Goal: Task Accomplishment & Management: Manage account settings

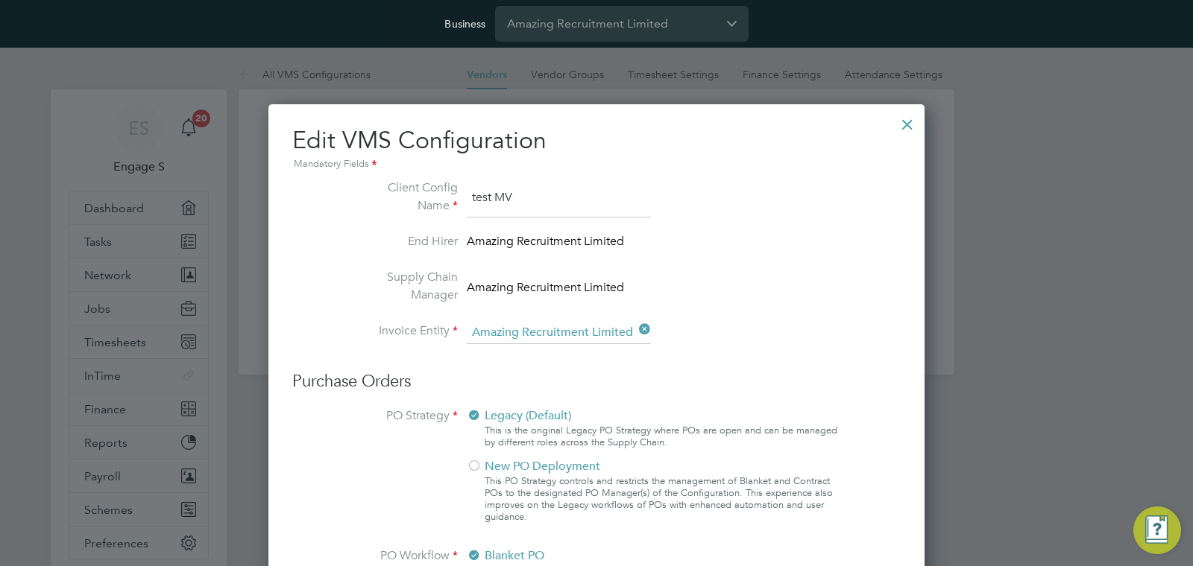
scroll to position [1674, 657]
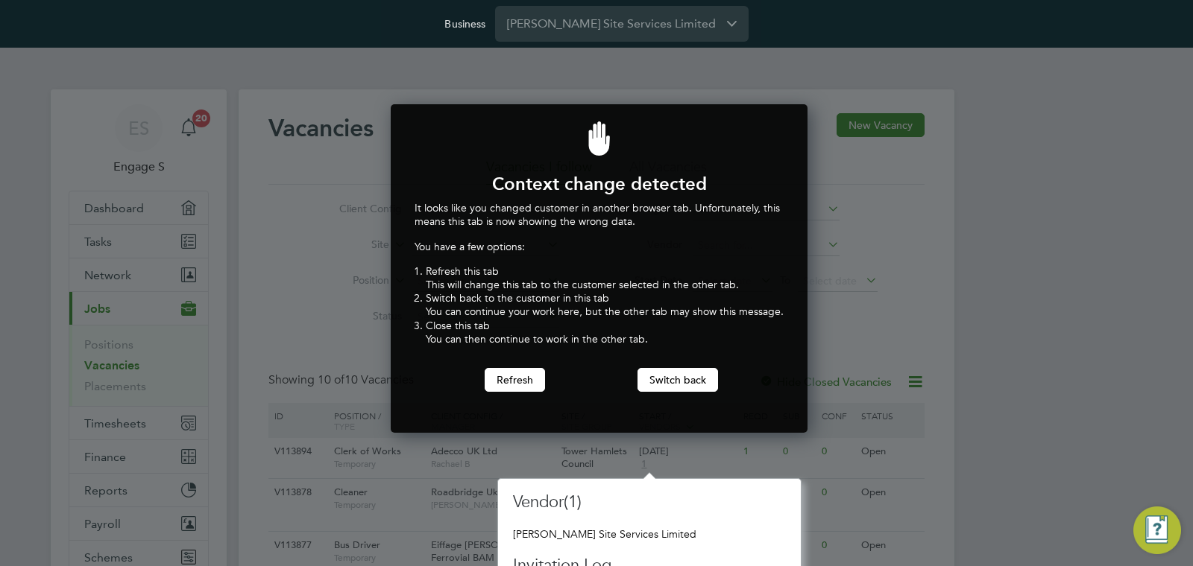
scroll to position [329, 411]
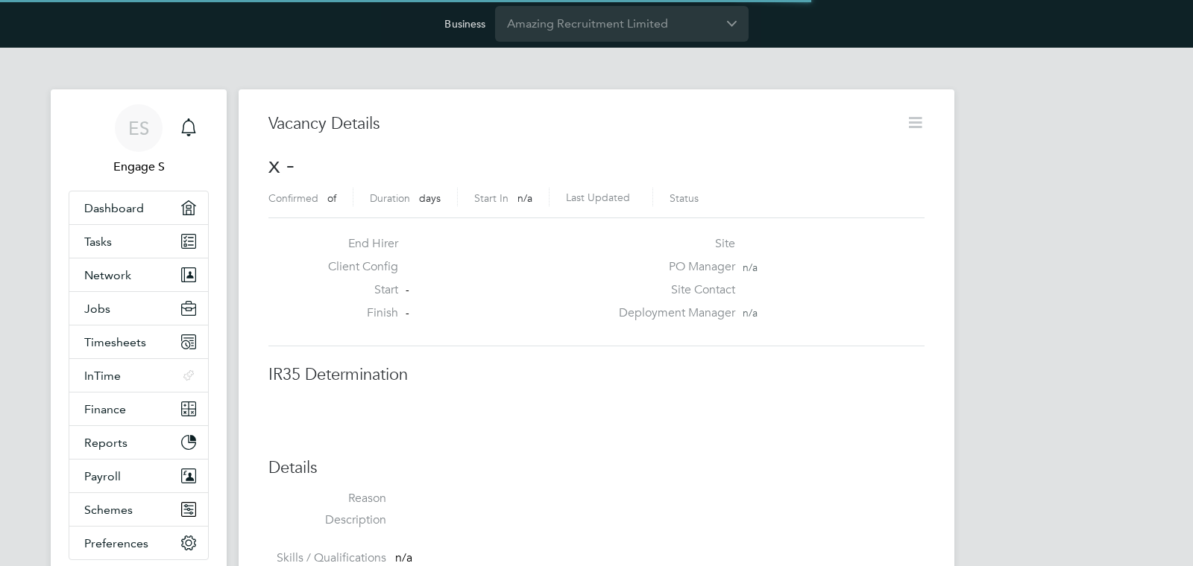
scroll to position [24, 321]
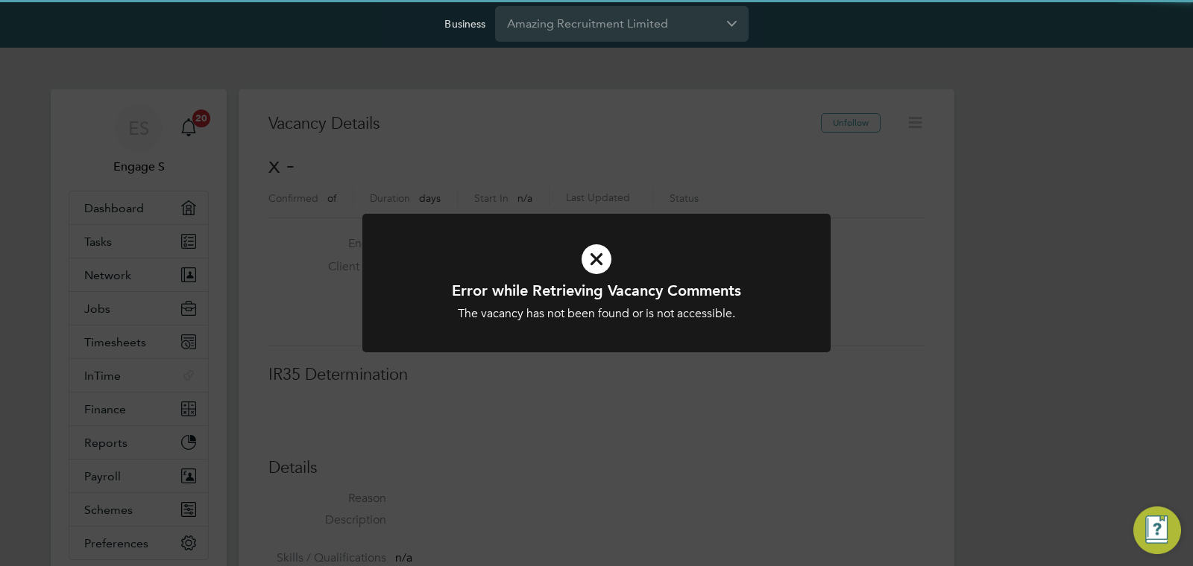
drag, startPoint x: 727, startPoint y: 106, endPoint x: 721, endPoint y: 100, distance: 9.0
click at [727, 106] on div "Error while Retrieving Vacancy Comments The vacancy has not been found or is no…" at bounding box center [596, 283] width 1193 height 566
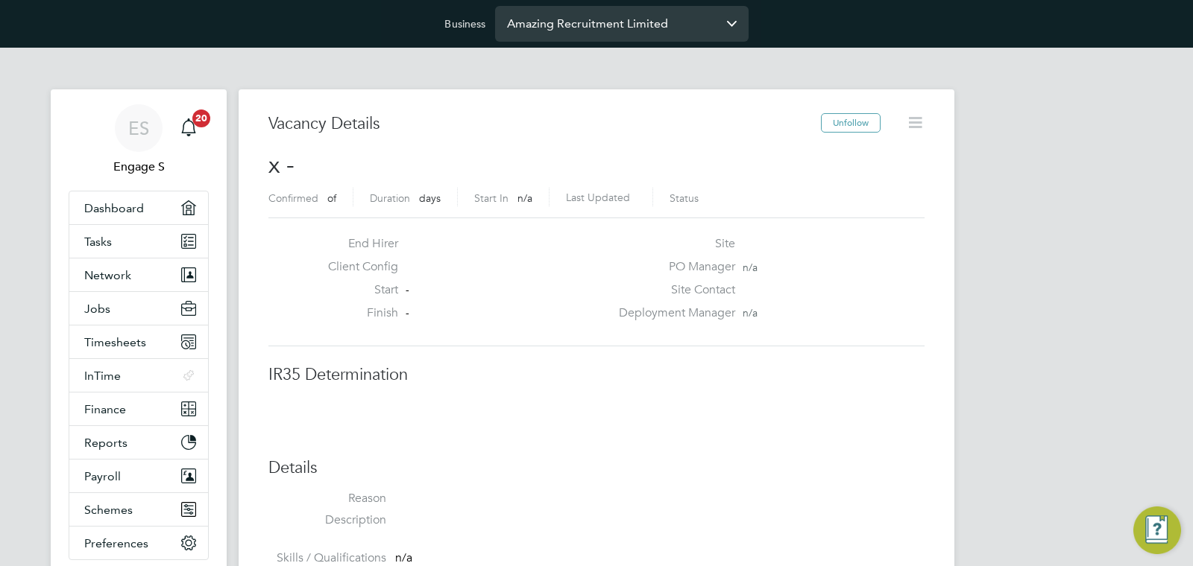
click at [638, 31] on input "Amazing Recruitment Limited" at bounding box center [621, 23] width 253 height 35
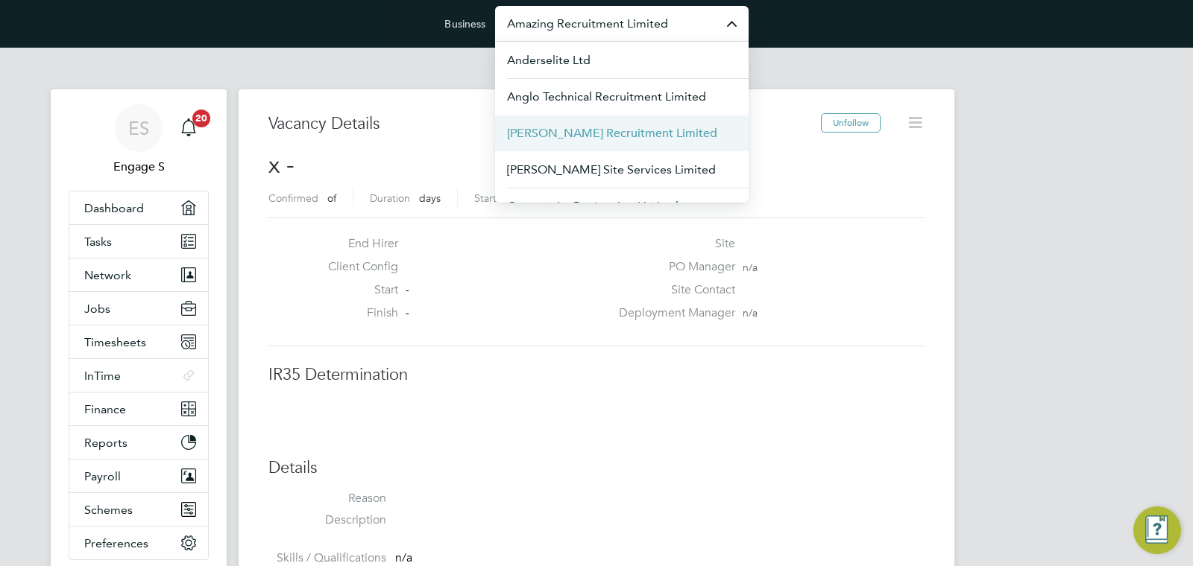
click at [547, 143] on li "Berry Recruitment Limited" at bounding box center [621, 133] width 253 height 37
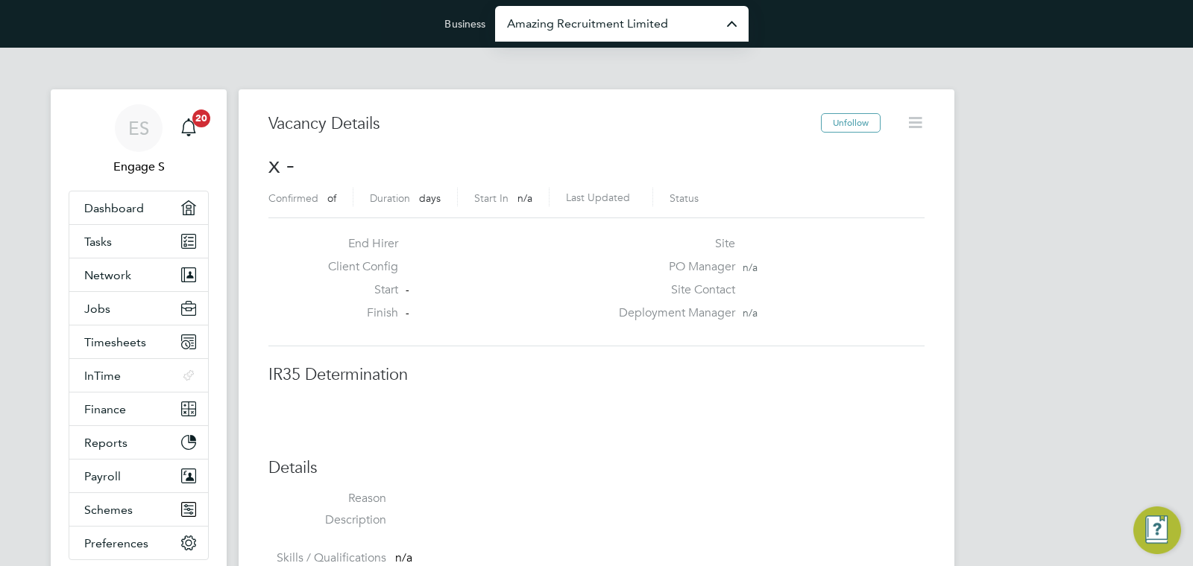
type input "Berry Recruitment Limited"
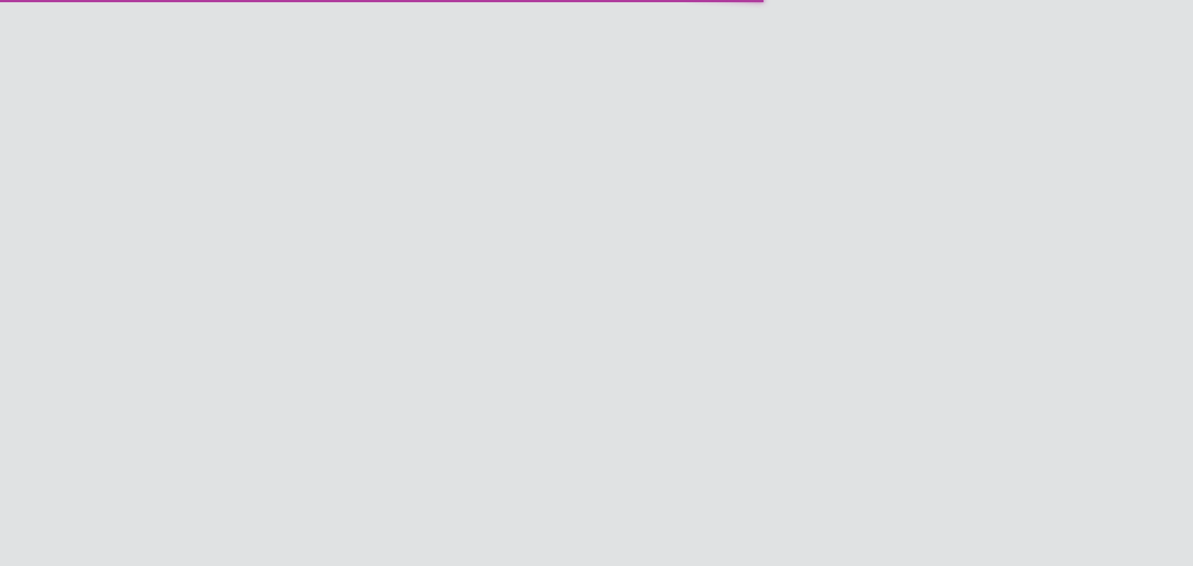
scroll to position [24, 321]
click at [575, 28] on input "Berry Recruitment Limited" at bounding box center [621, 23] width 253 height 35
click at [568, 162] on span "Carmichael Site Services Limited" at bounding box center [613, 170] width 212 height 18
type input "Carmichael Site Services Limited"
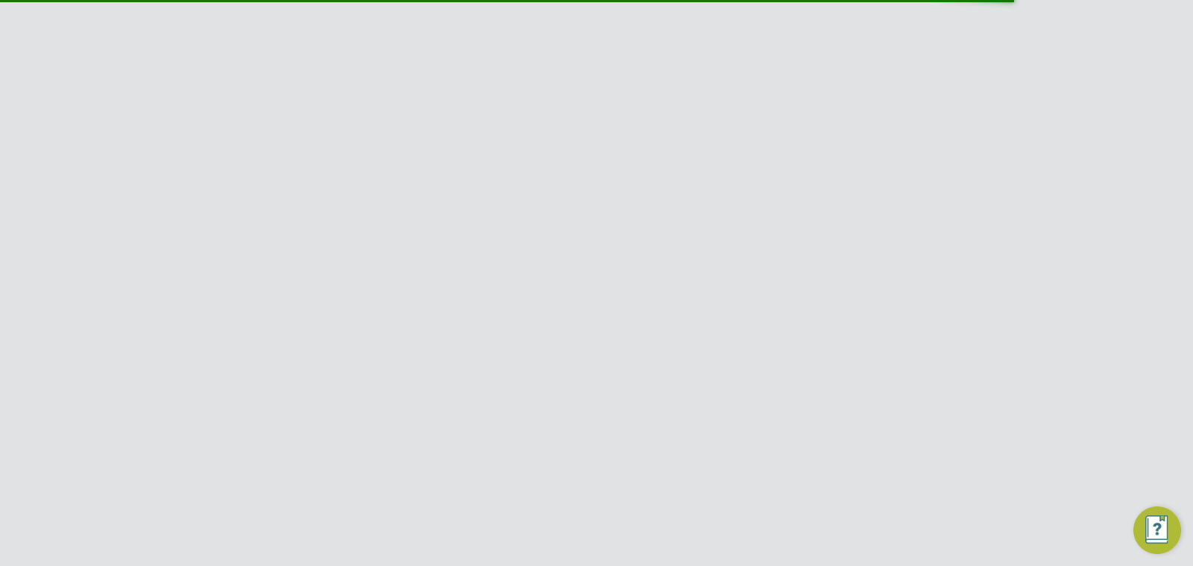
click at [912, 126] on icon at bounding box center [915, 122] width 19 height 19
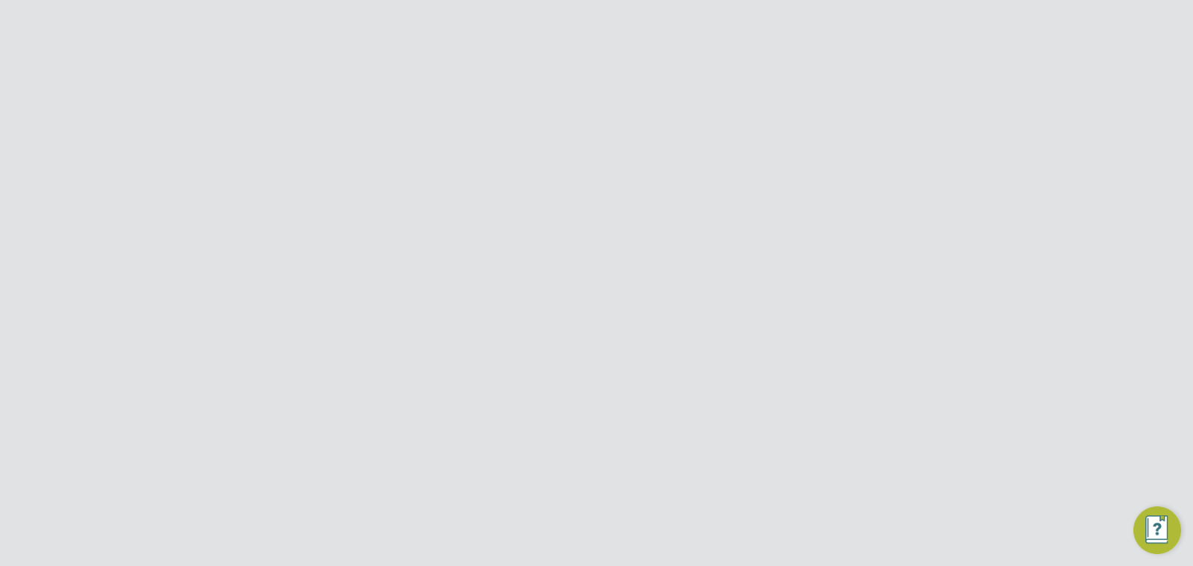
click at [877, 151] on li "Edit Vacancy e" at bounding box center [879, 158] width 86 height 21
click at [593, 487] on button "Add Rate" at bounding box center [596, 486] width 80 height 24
click at [318, 340] on icon at bounding box center [318, 337] width 0 height 21
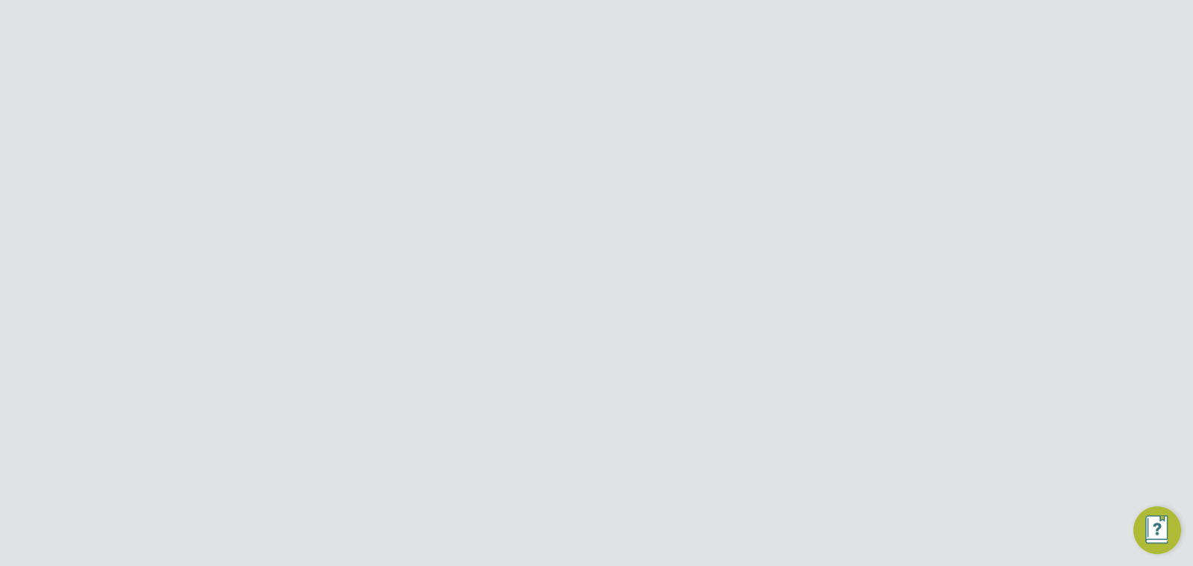
click at [309, 336] on span "PAYE" at bounding box center [306, 337] width 54 height 16
click at [323, 440] on div "Primary Rate Rate Description:" at bounding box center [596, 413] width 650 height 91
drag, startPoint x: 931, startPoint y: 125, endPoint x: 769, endPoint y: 83, distance: 167.2
click at [930, 125] on div at bounding box center [928, 120] width 27 height 27
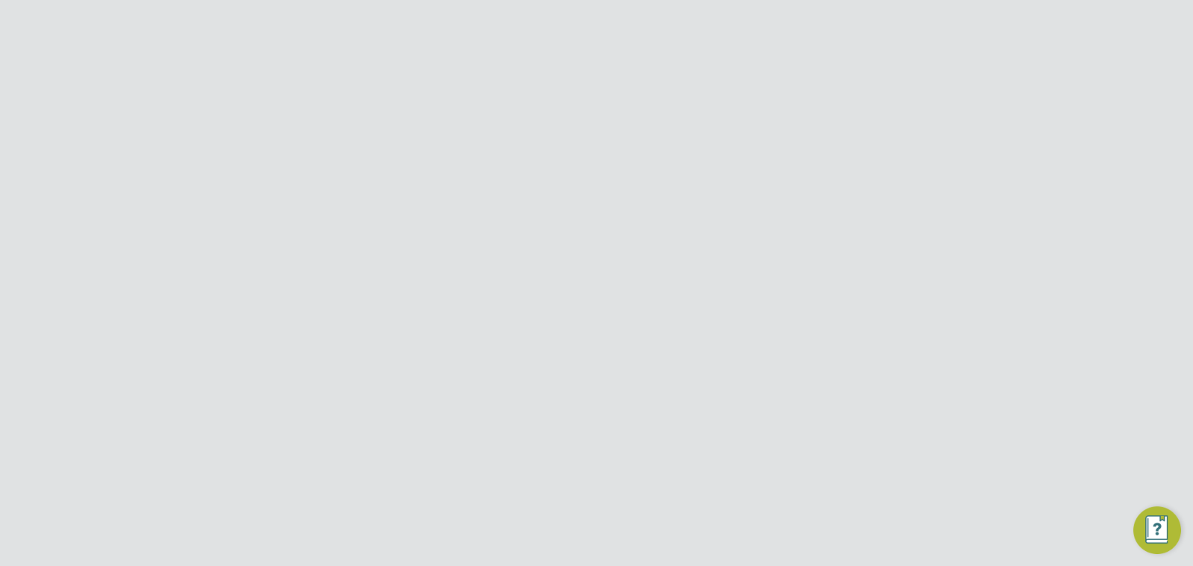
click at [581, 24] on input "[PERSON_NAME] Site Services Limited" at bounding box center [621, 23] width 253 height 35
click at [571, 93] on span "Amazing Recruitment Limited" at bounding box center [587, 97] width 161 height 18
type input "Amazing Recruitment Limited"
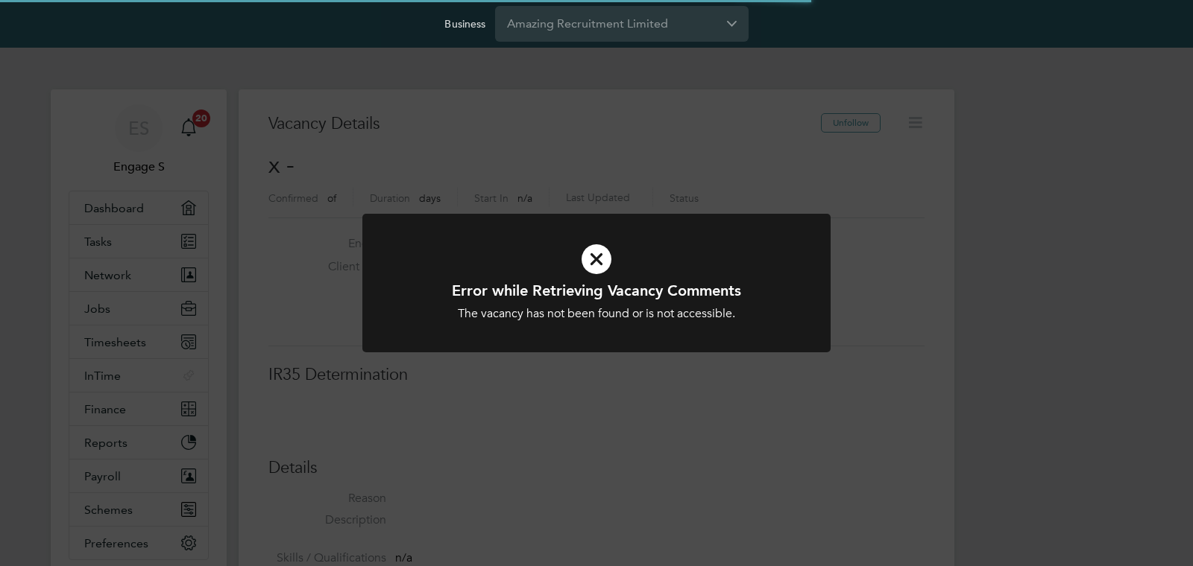
scroll to position [24, 321]
click at [124, 306] on div "Error while Retrieving Vacancy Comments The vacancy has not been found or is no…" at bounding box center [596, 283] width 1193 height 566
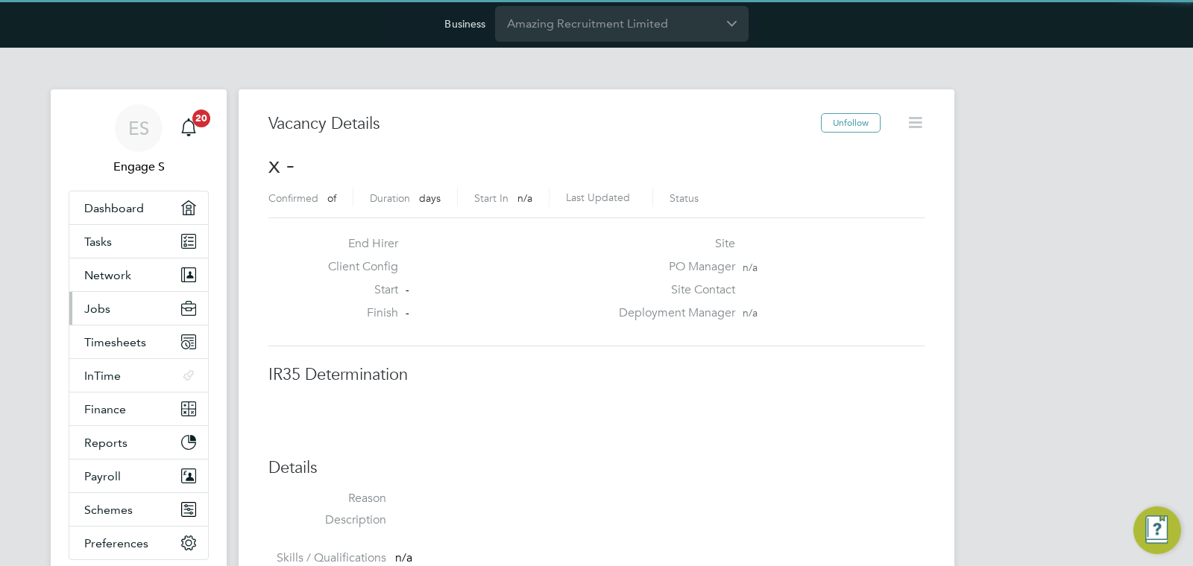
click at [111, 307] on button "Jobs" at bounding box center [138, 308] width 139 height 33
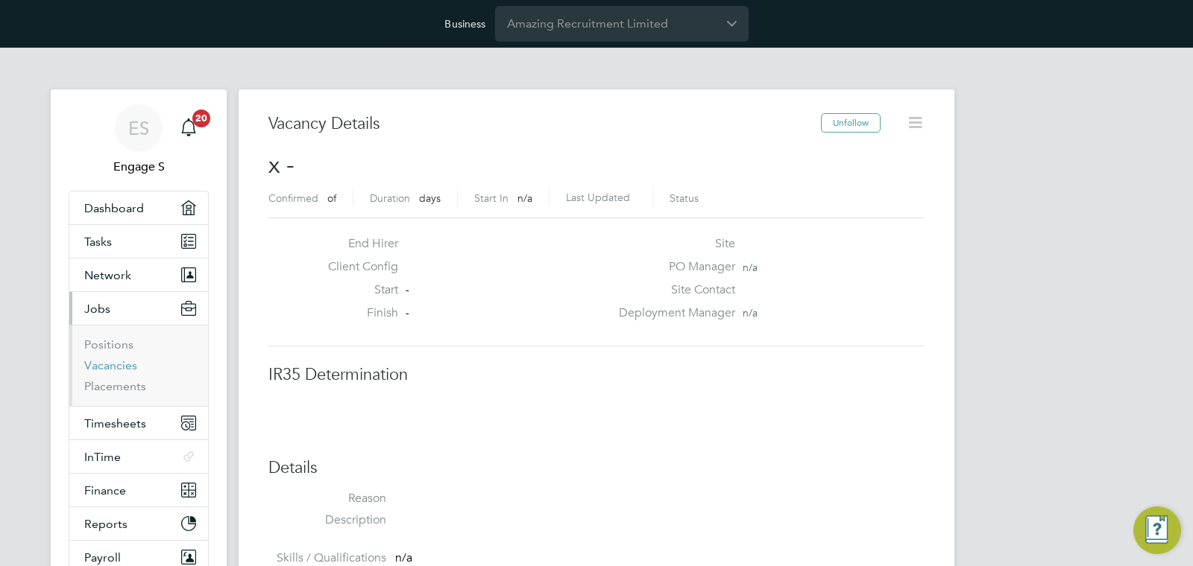
click at [116, 362] on link "Vacancies" at bounding box center [110, 366] width 53 height 14
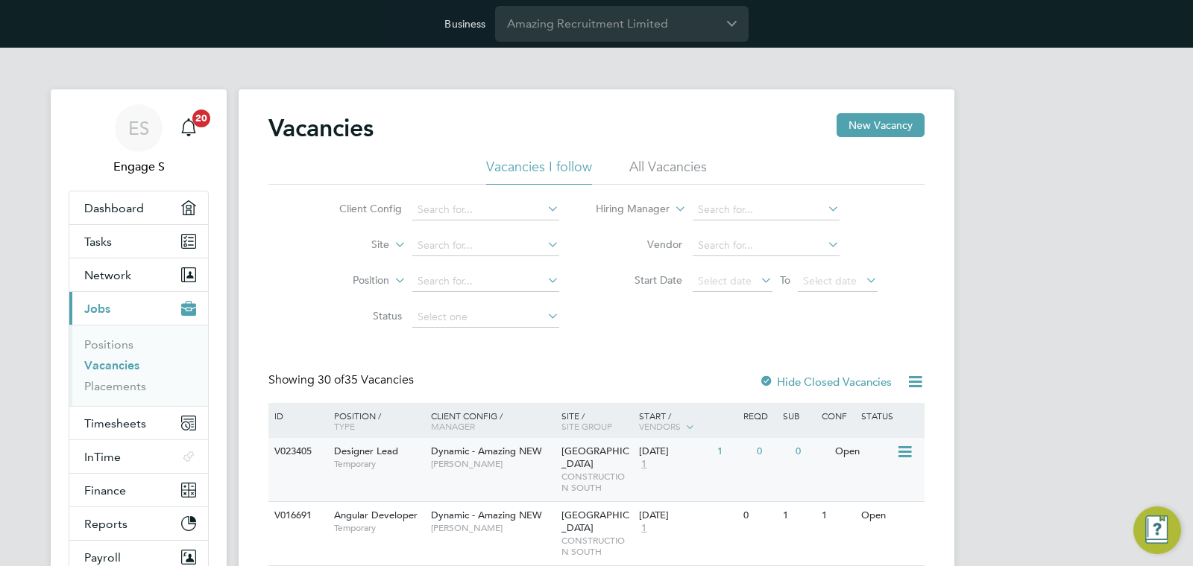
click at [515, 444] on div "Dynamic - Amazing NEW Timothy D" at bounding box center [492, 457] width 130 height 39
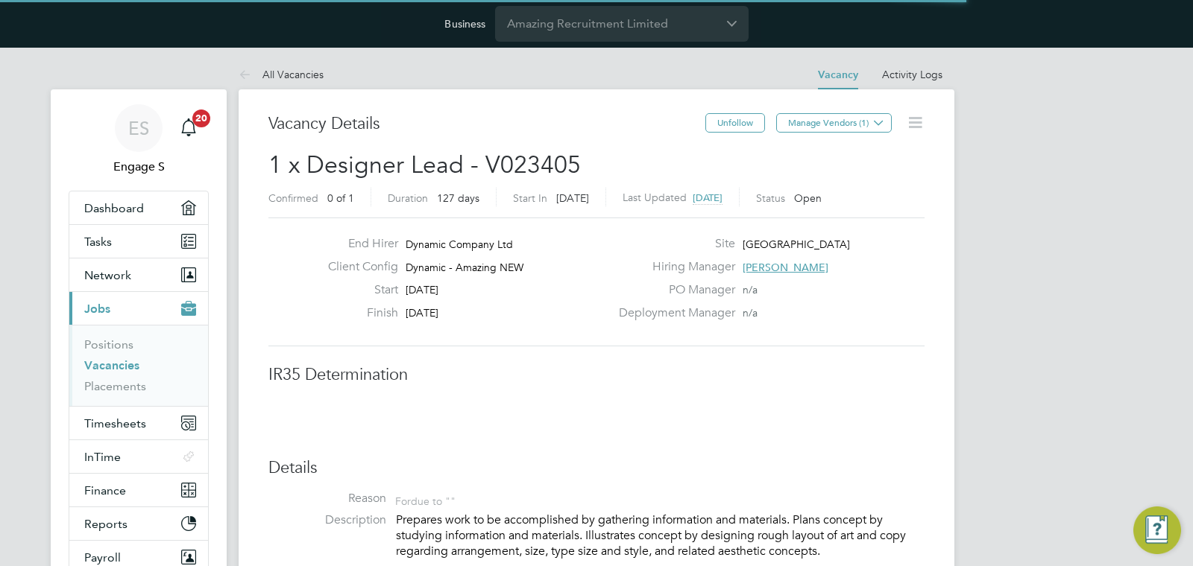
scroll to position [44, 104]
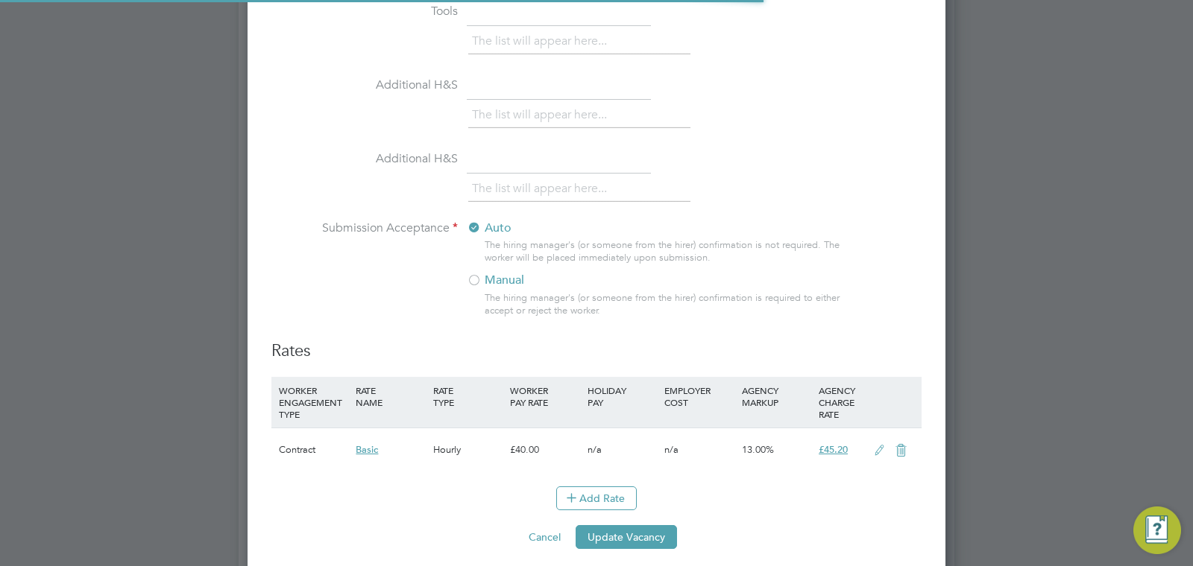
scroll to position [1459, 0]
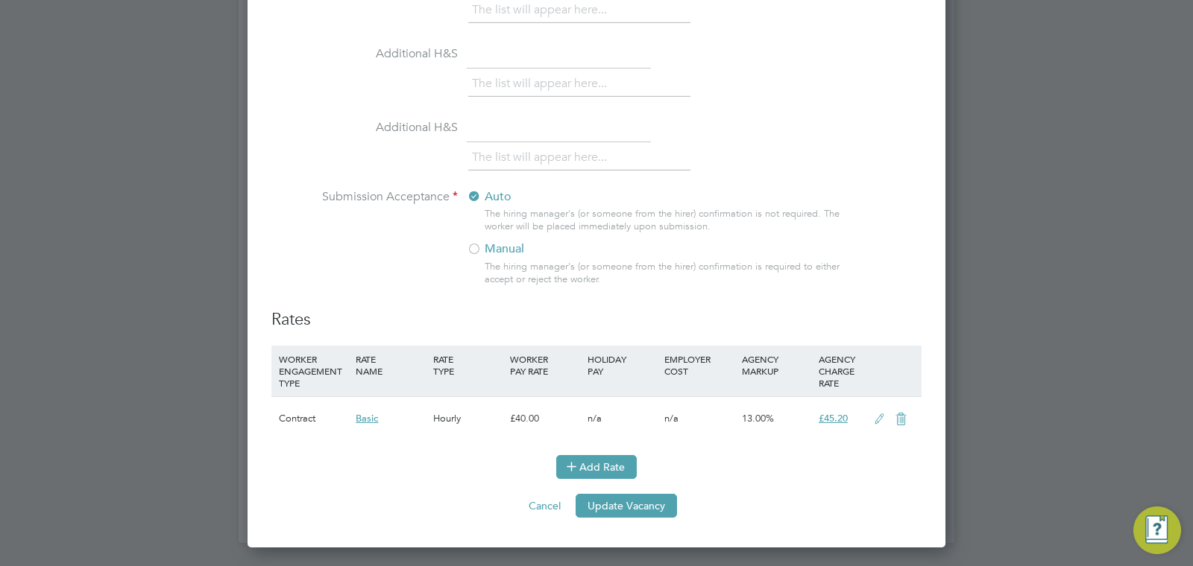
click at [601, 458] on button "Add Rate" at bounding box center [596, 467] width 80 height 24
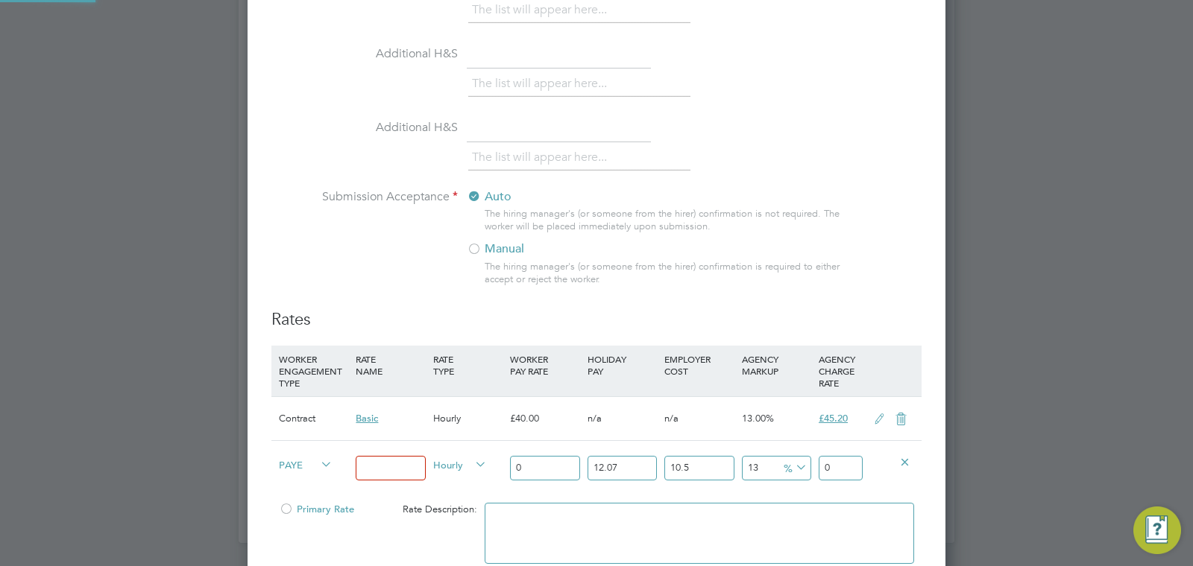
scroll to position [2051, 698]
click at [367, 316] on h3 "Rates" at bounding box center [596, 320] width 650 height 22
click at [301, 478] on li "Contract" at bounding box center [303, 482] width 60 height 19
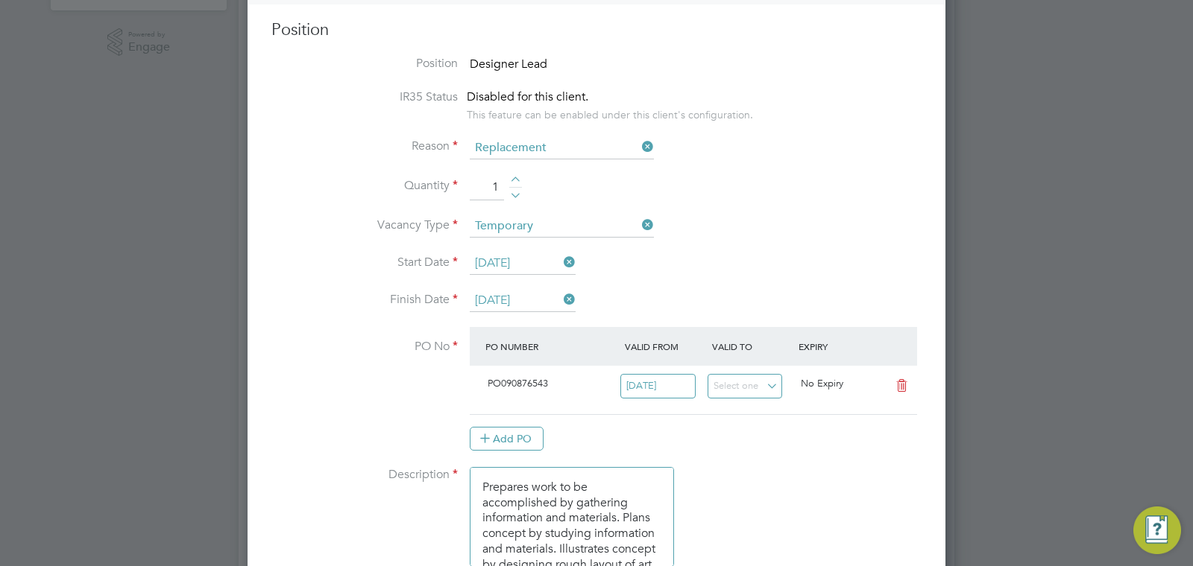
scroll to position [0, 0]
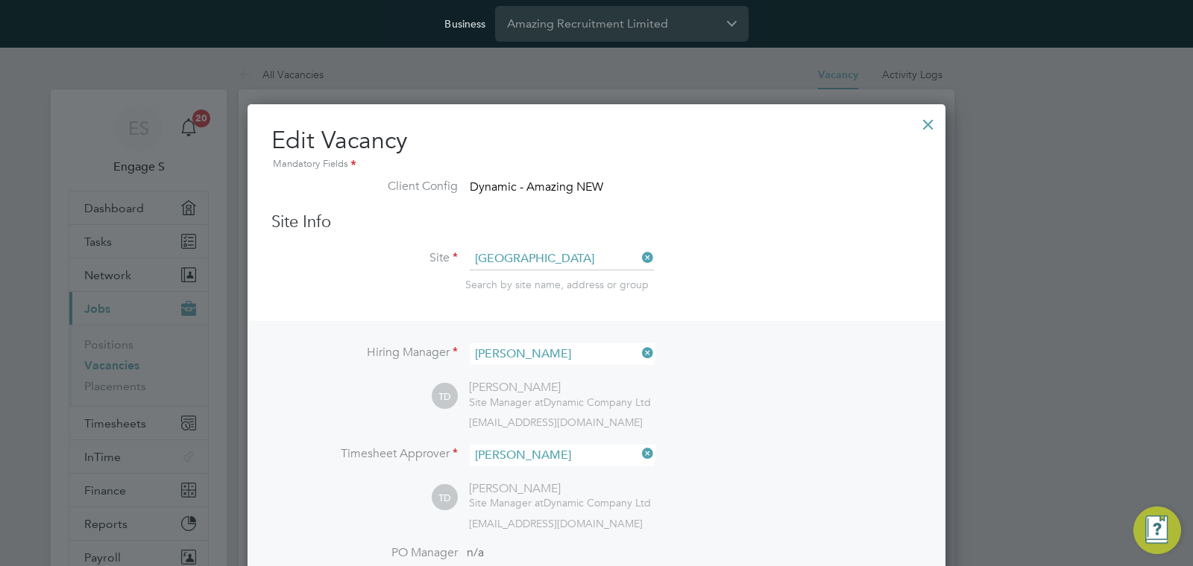
click at [929, 120] on div at bounding box center [928, 120] width 27 height 27
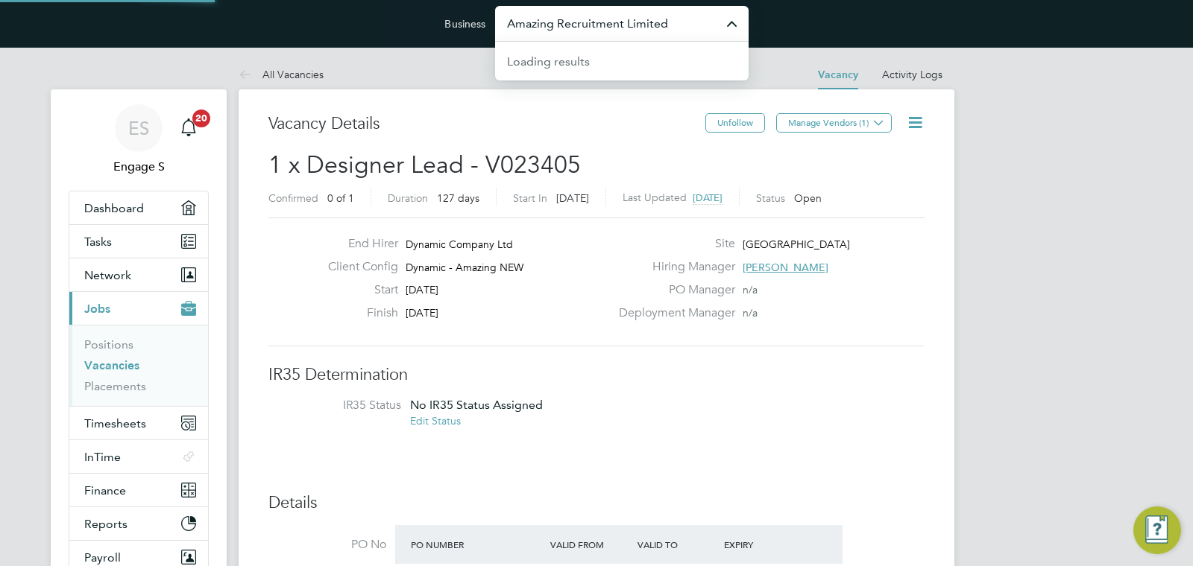
click at [677, 28] on input "Amazing Recruitment Limited" at bounding box center [621, 23] width 253 height 35
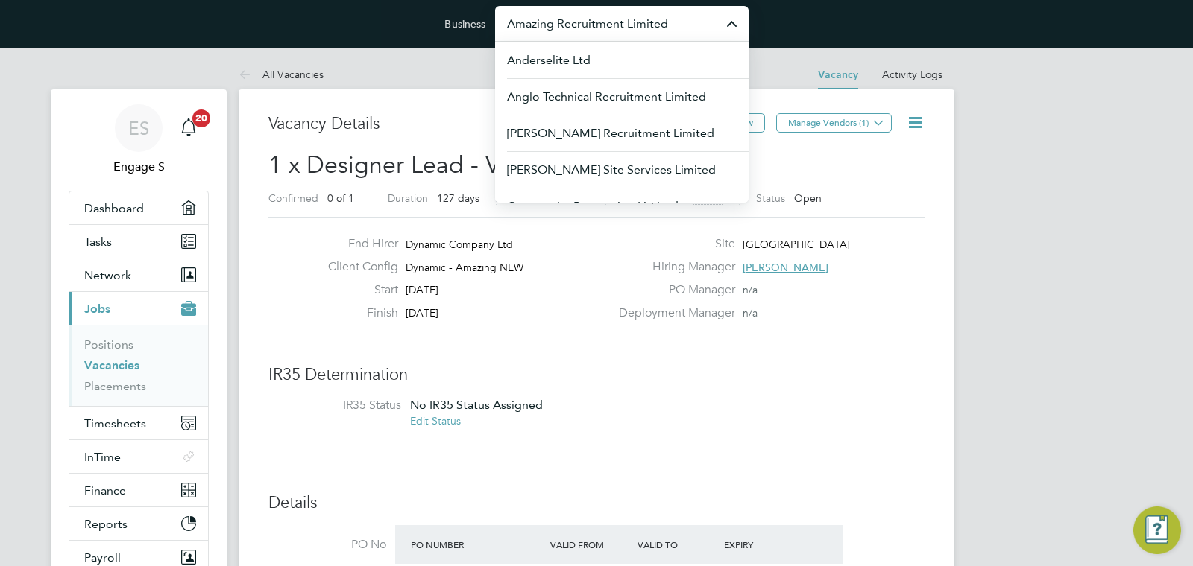
click at [123, 370] on link "Vacancies" at bounding box center [111, 366] width 55 height 14
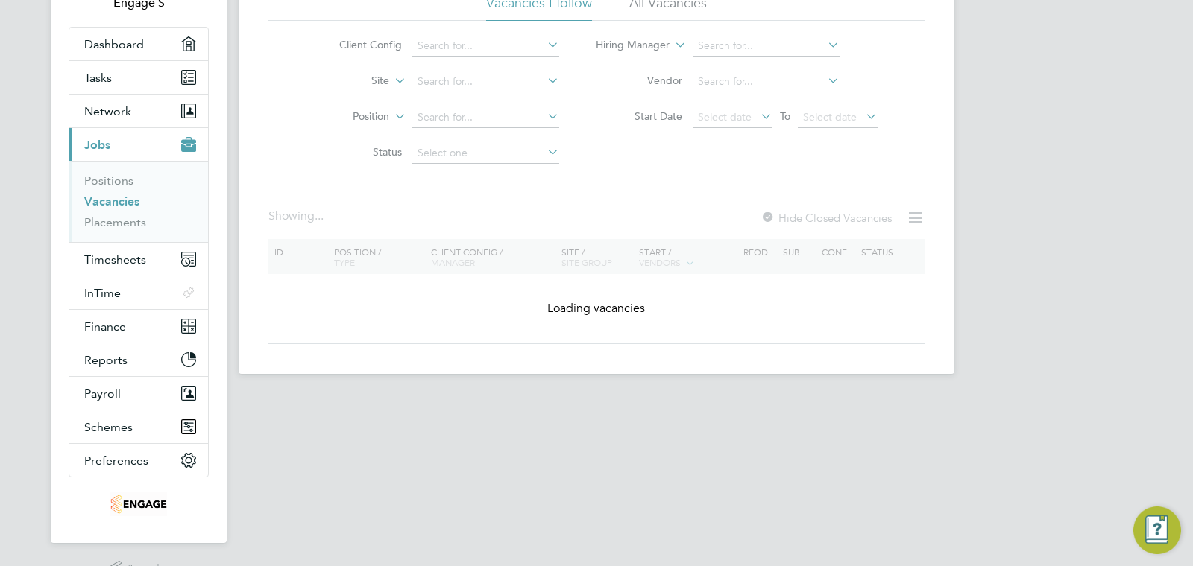
scroll to position [205, 0]
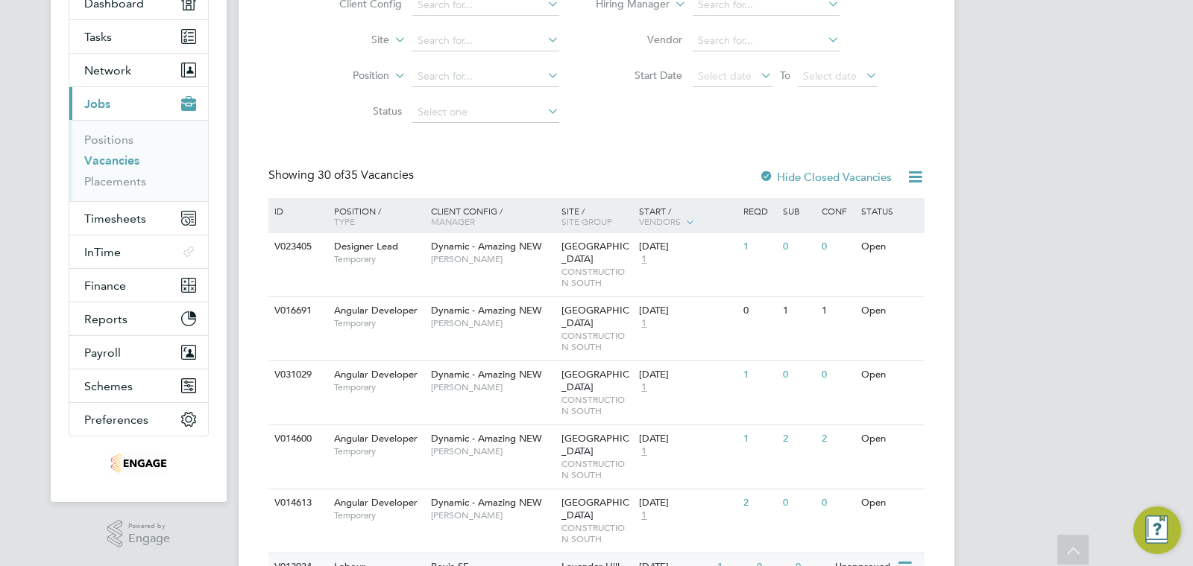
click at [474, 554] on div "Bovis SE Timothy D" at bounding box center [492, 573] width 130 height 39
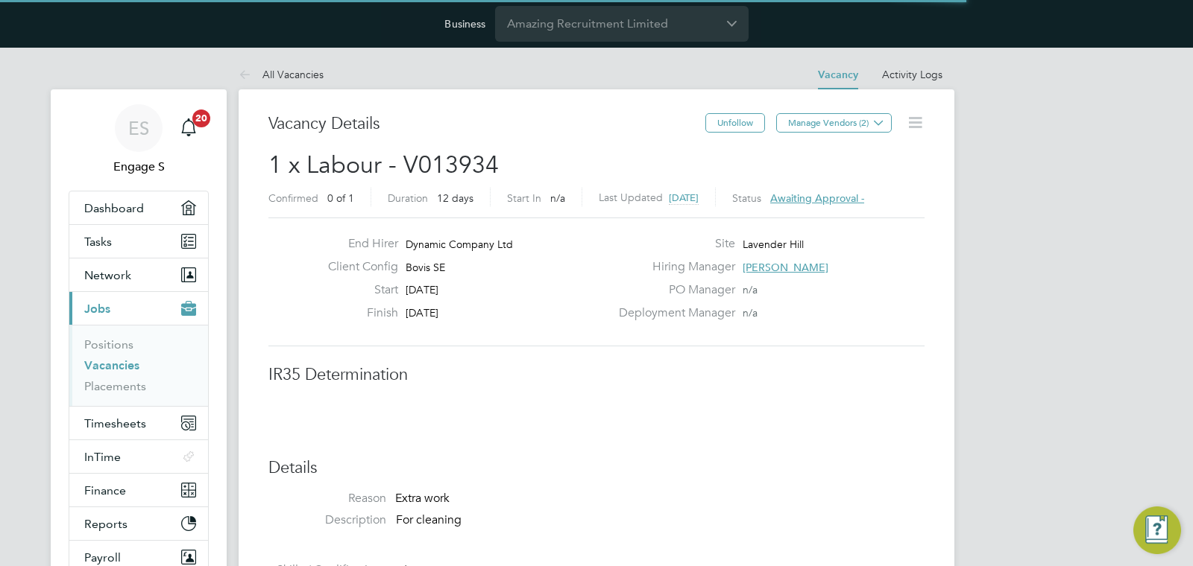
scroll to position [44, 104]
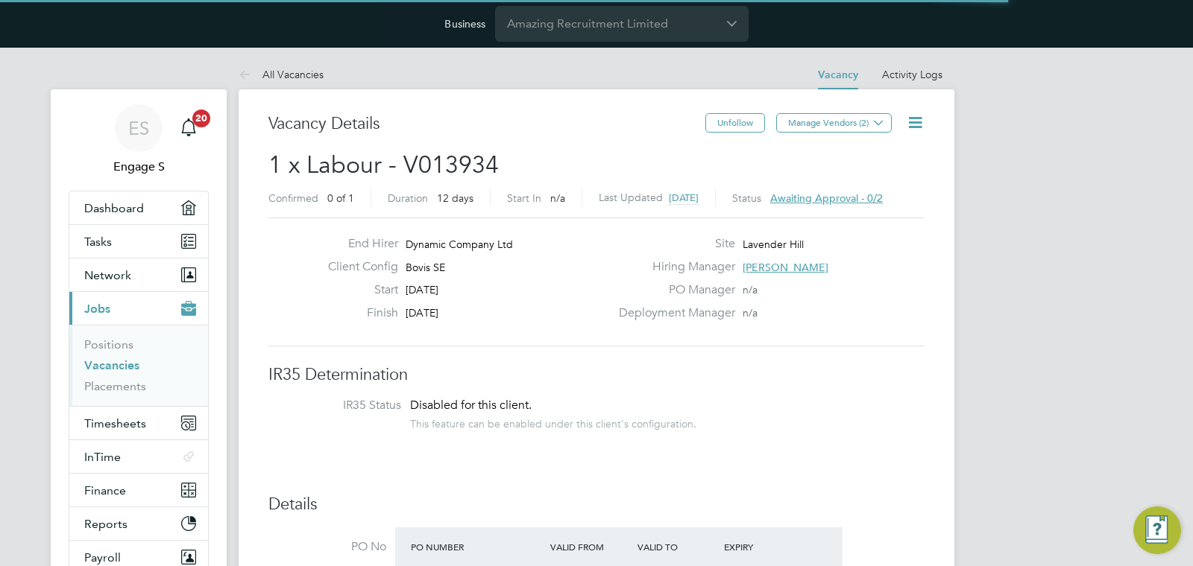
drag, startPoint x: 935, startPoint y: 125, endPoint x: 917, endPoint y: 123, distance: 18.8
click at [917, 123] on icon at bounding box center [915, 122] width 19 height 19
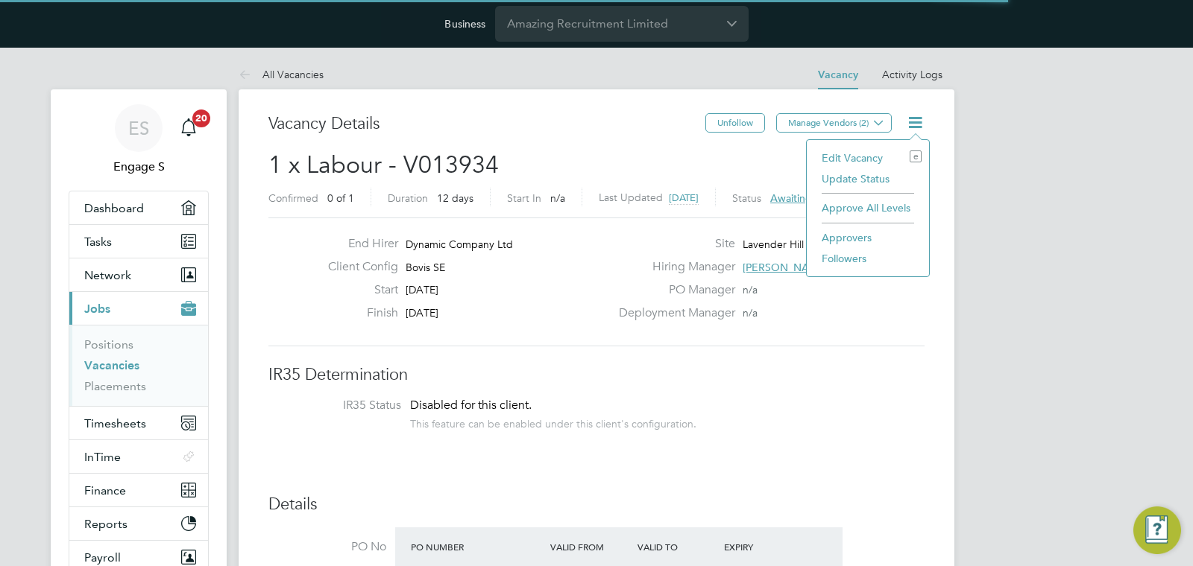
click at [886, 150] on li "Edit Vacancy e" at bounding box center [867, 158] width 107 height 21
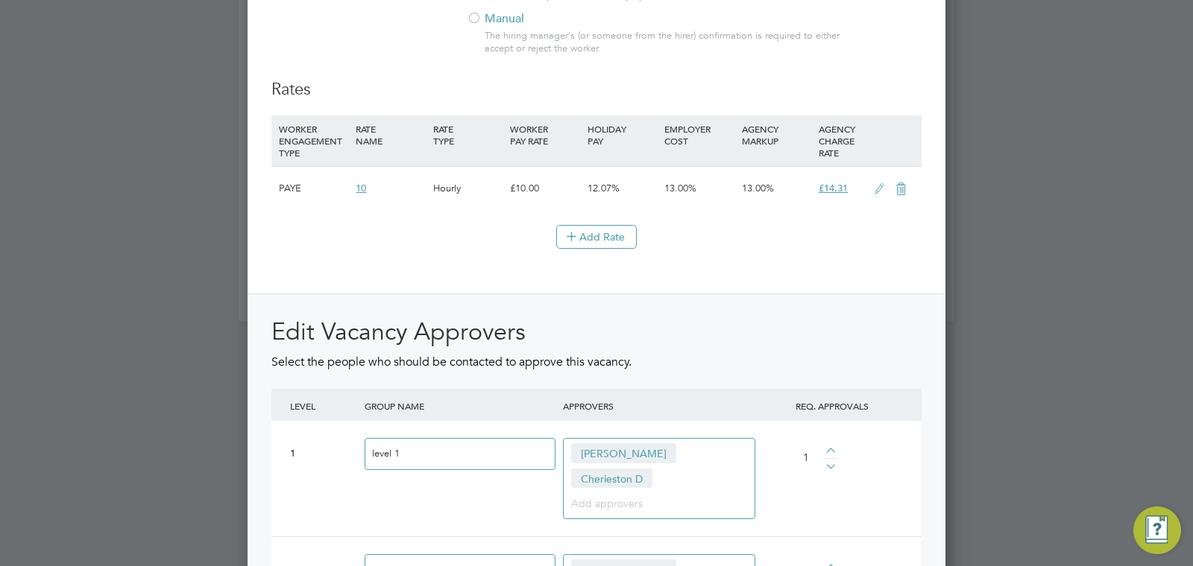
scroll to position [1649, 0]
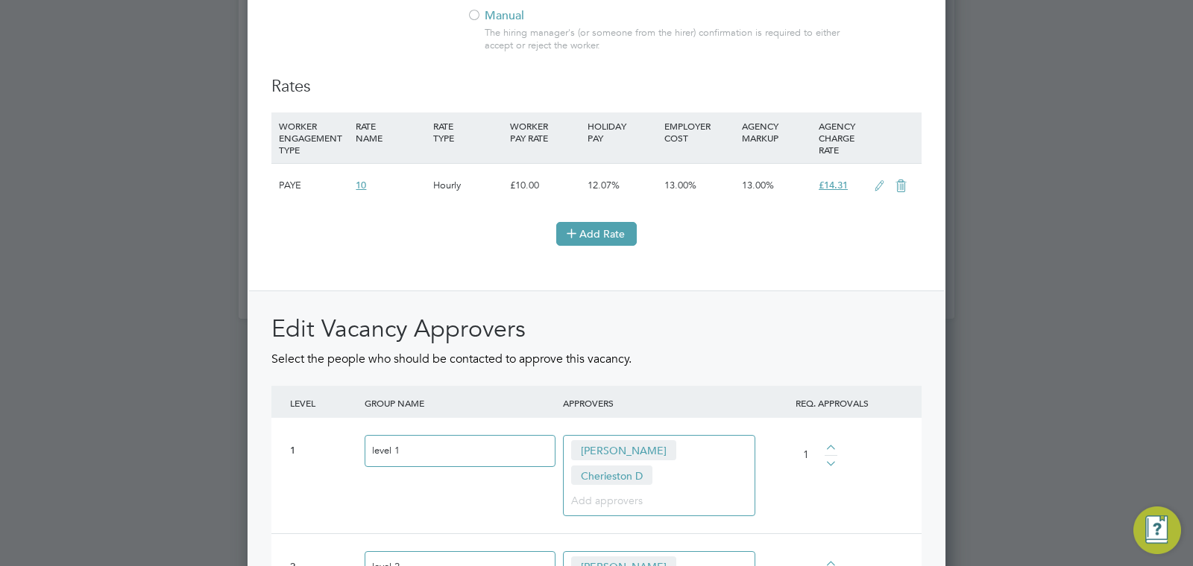
click at [621, 236] on button "Add Rate" at bounding box center [596, 234] width 80 height 24
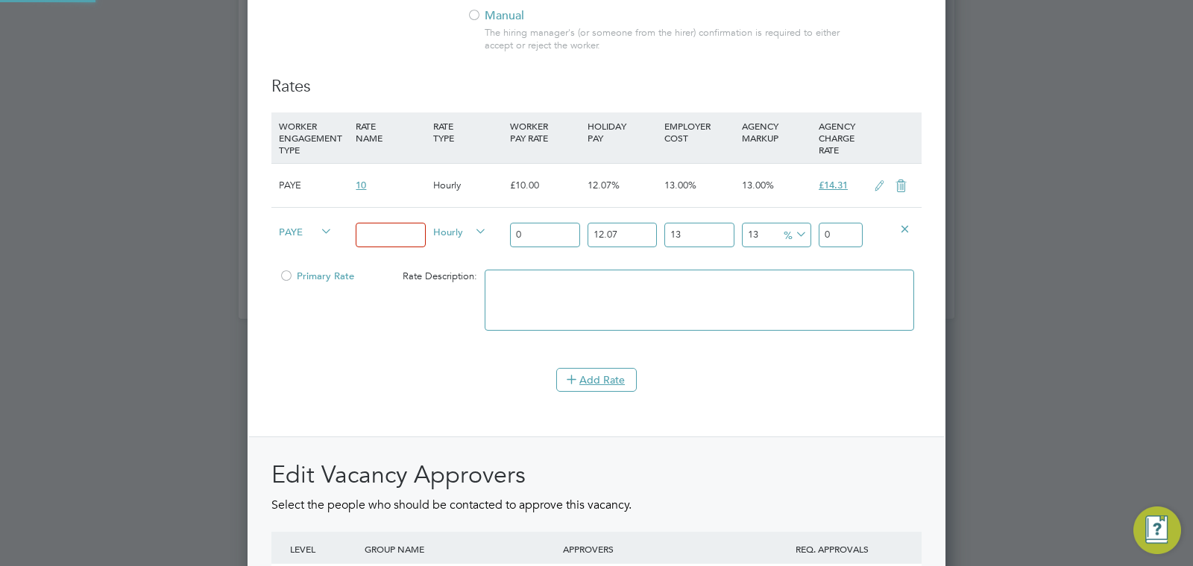
scroll to position [2492, 698]
click at [285, 234] on span "PAYE" at bounding box center [306, 231] width 54 height 16
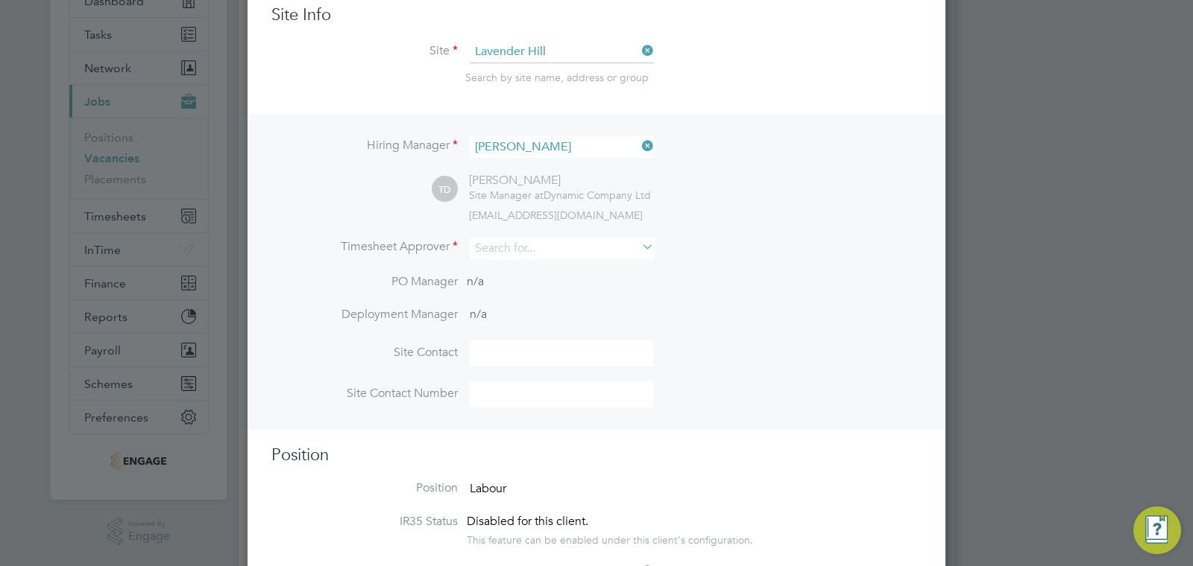
scroll to position [0, 0]
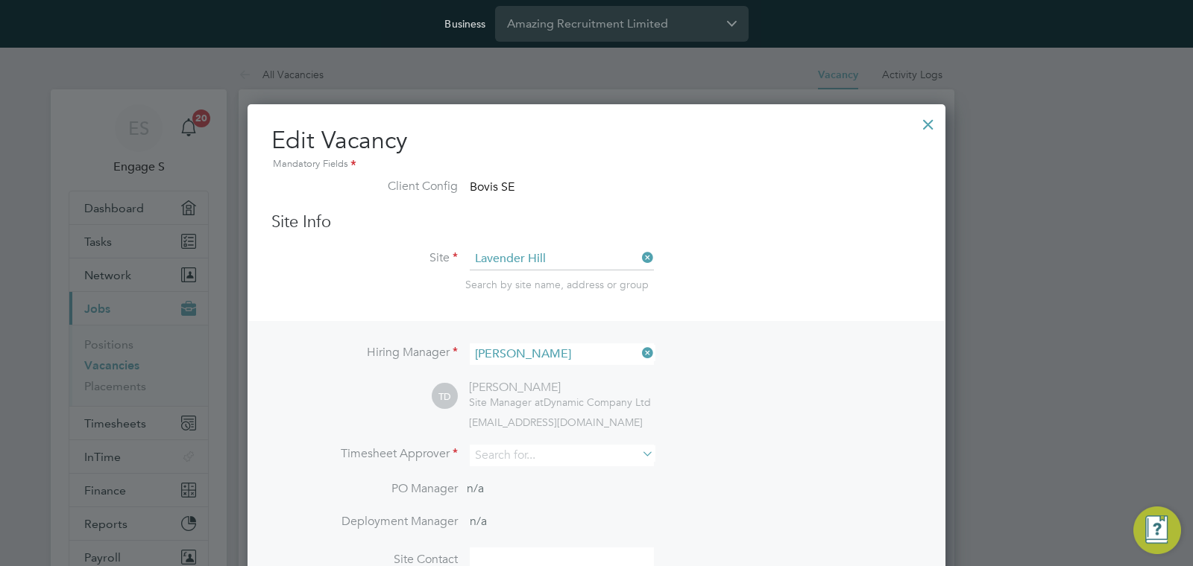
click at [916, 127] on div at bounding box center [928, 120] width 27 height 27
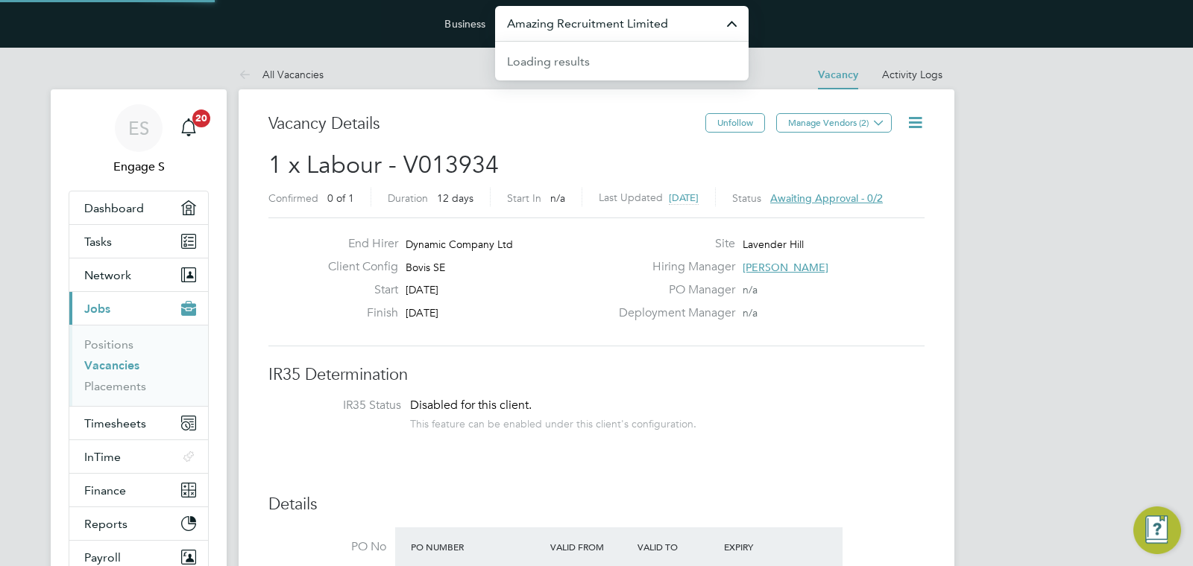
click at [604, 29] on input "Amazing Recruitment Limited" at bounding box center [621, 23] width 253 height 35
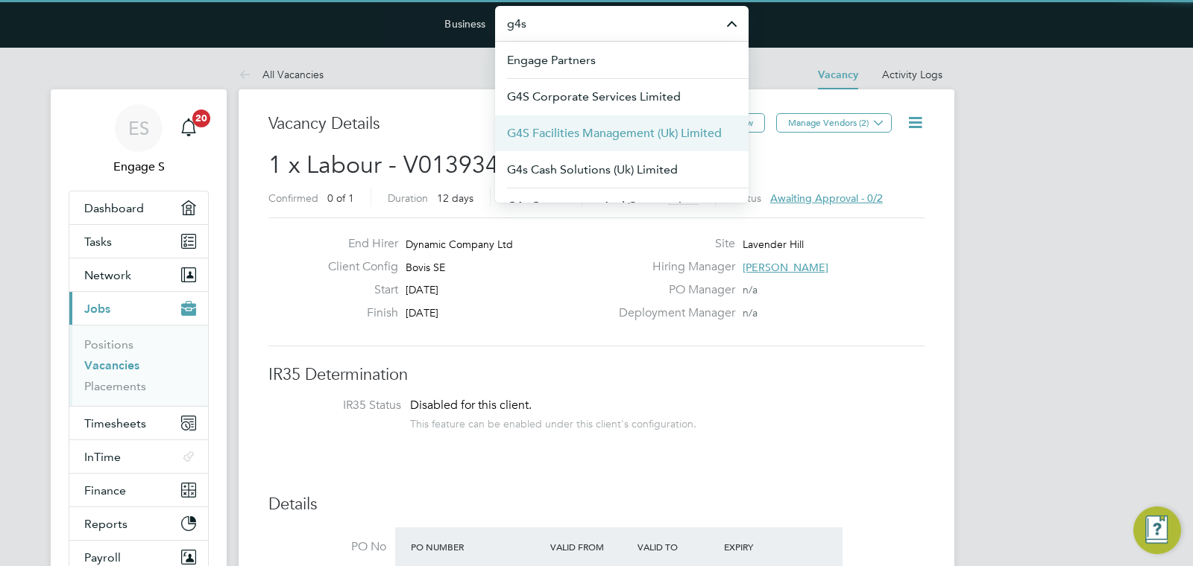
click at [597, 125] on span "G4S Facilities Management (Uk) Limited" at bounding box center [614, 133] width 215 height 18
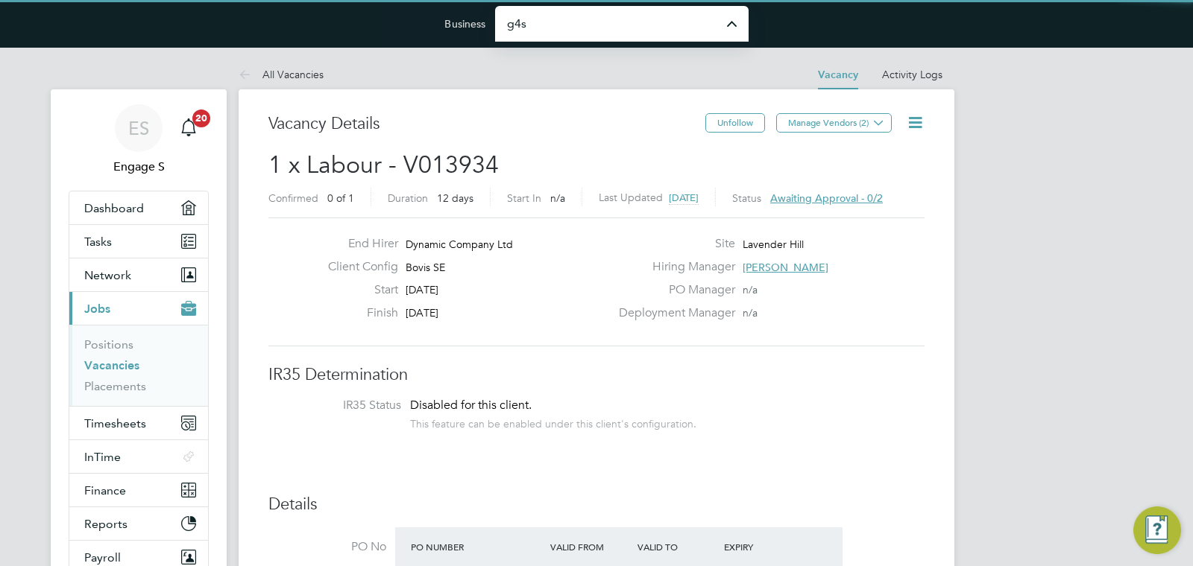
type input "G4S Facilities Management (Uk) Limited"
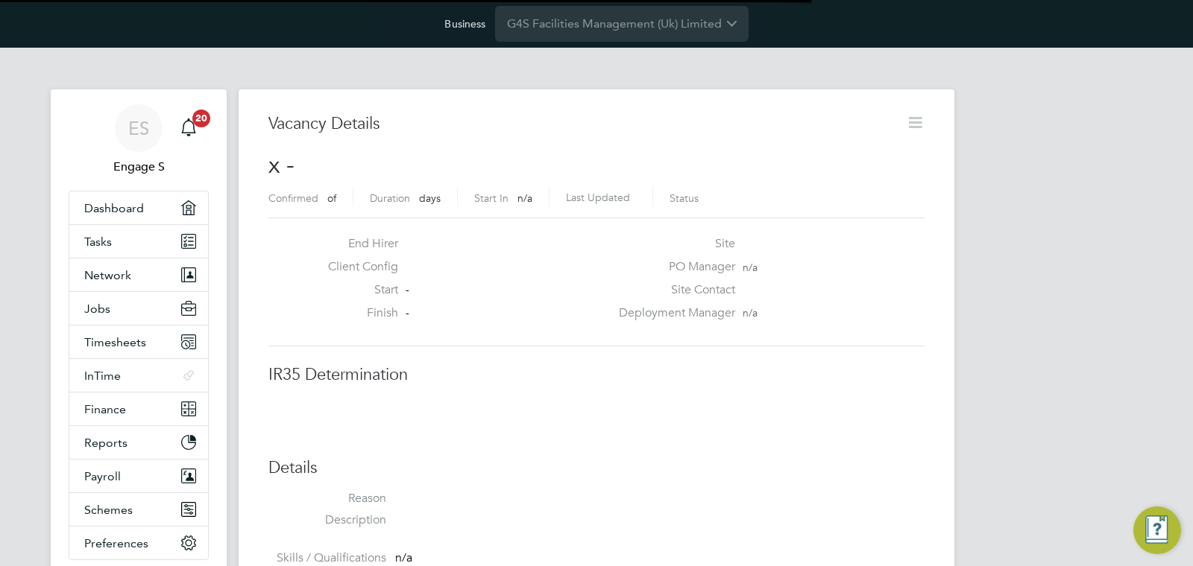
scroll to position [24, 321]
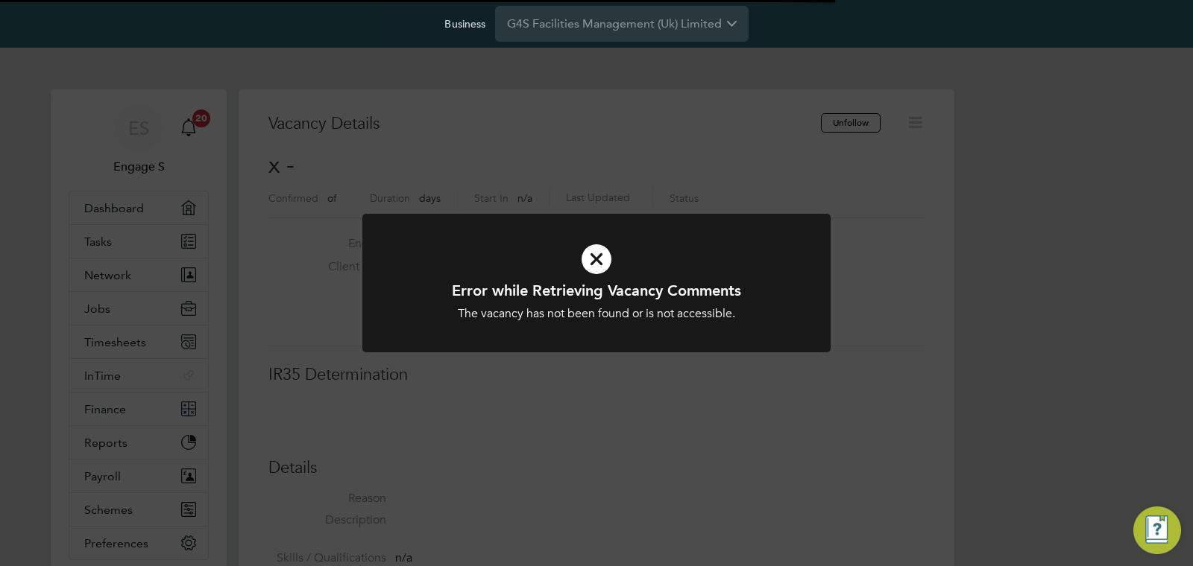
click at [574, 323] on div at bounding box center [596, 283] width 468 height 139
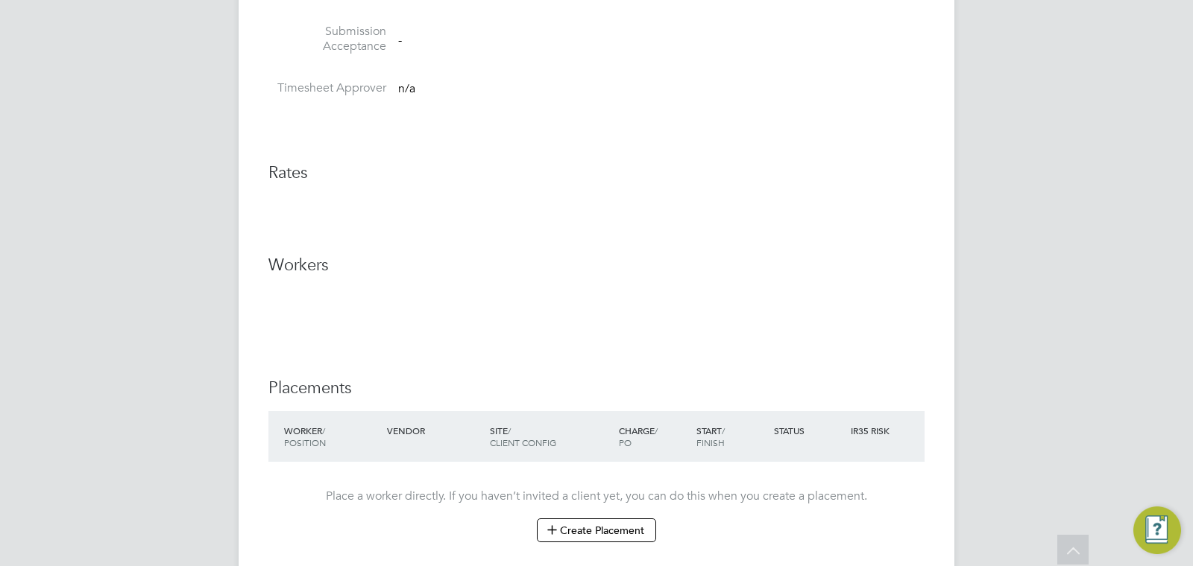
scroll to position [151, 0]
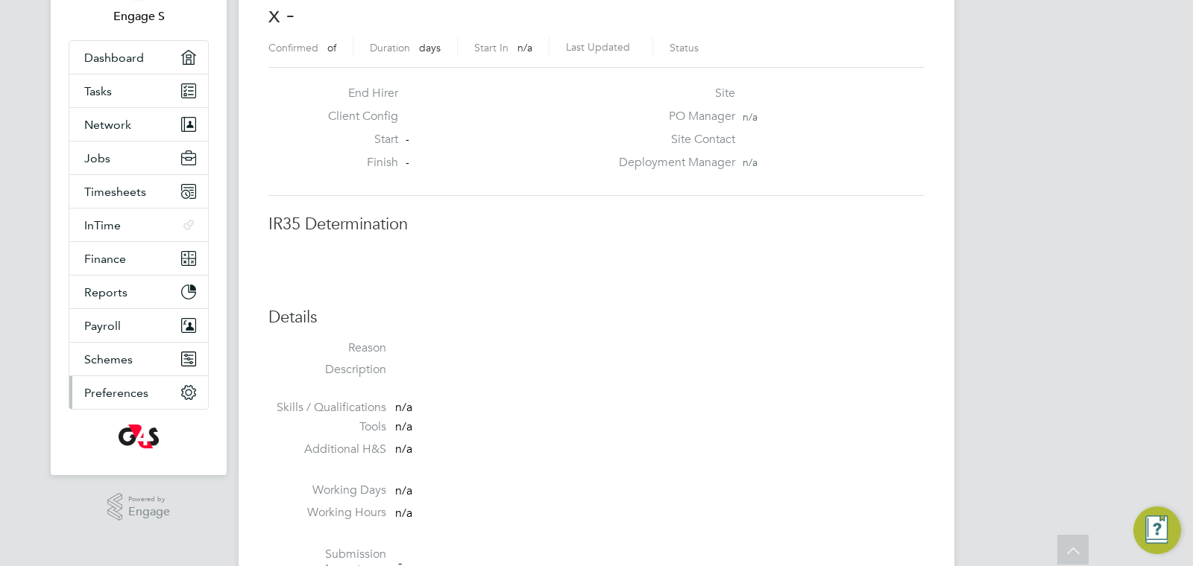
click at [164, 391] on button "Preferences" at bounding box center [138, 392] width 139 height 33
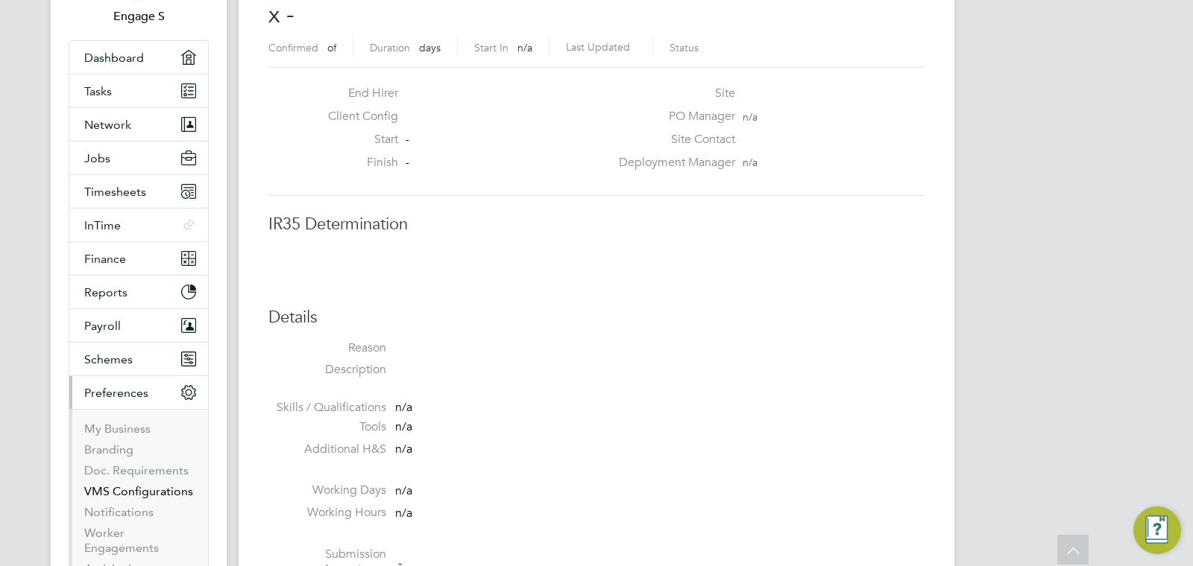
click at [121, 487] on link "VMS Configurations" at bounding box center [138, 491] width 109 height 14
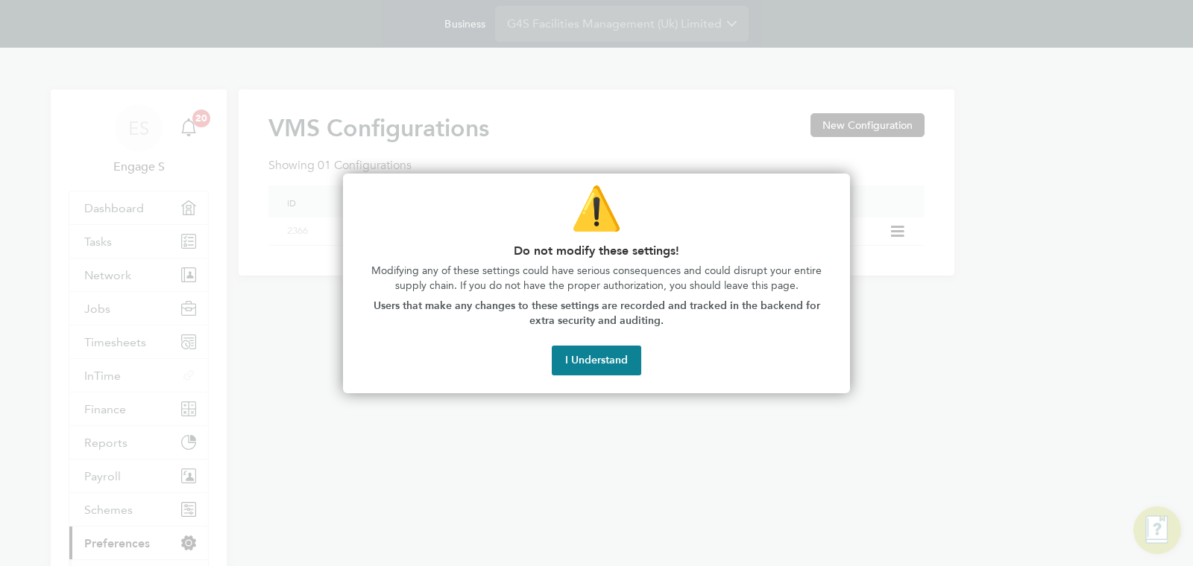
drag, startPoint x: 589, startPoint y: 358, endPoint x: 571, endPoint y: 277, distance: 83.2
click at [589, 358] on button "I Understand" at bounding box center [596, 361] width 89 height 30
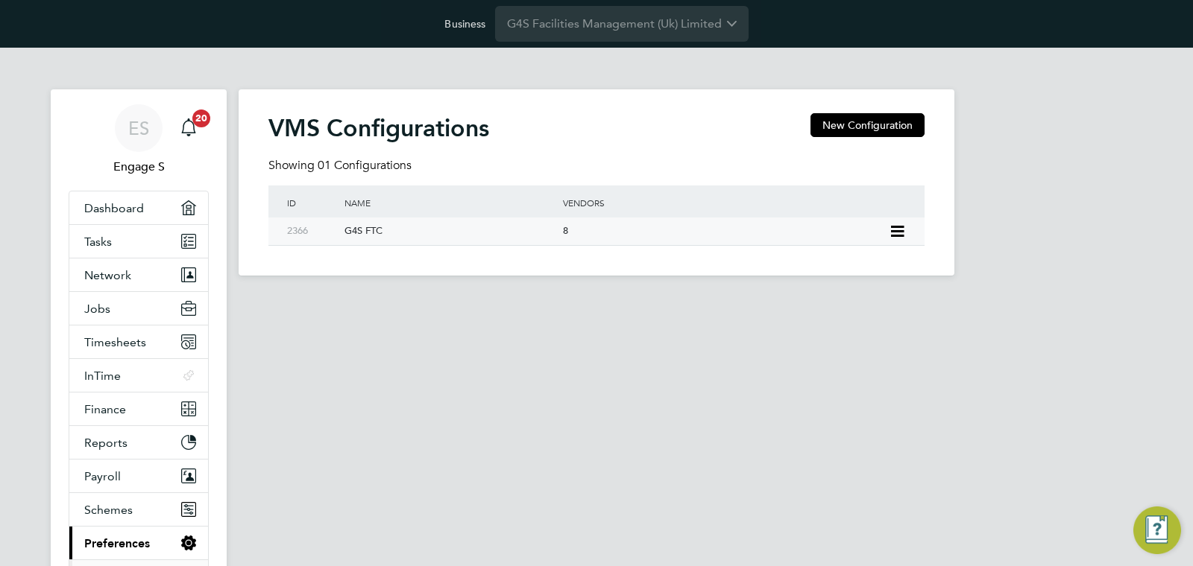
click at [607, 236] on div "8" at bounding box center [722, 232] width 326 height 28
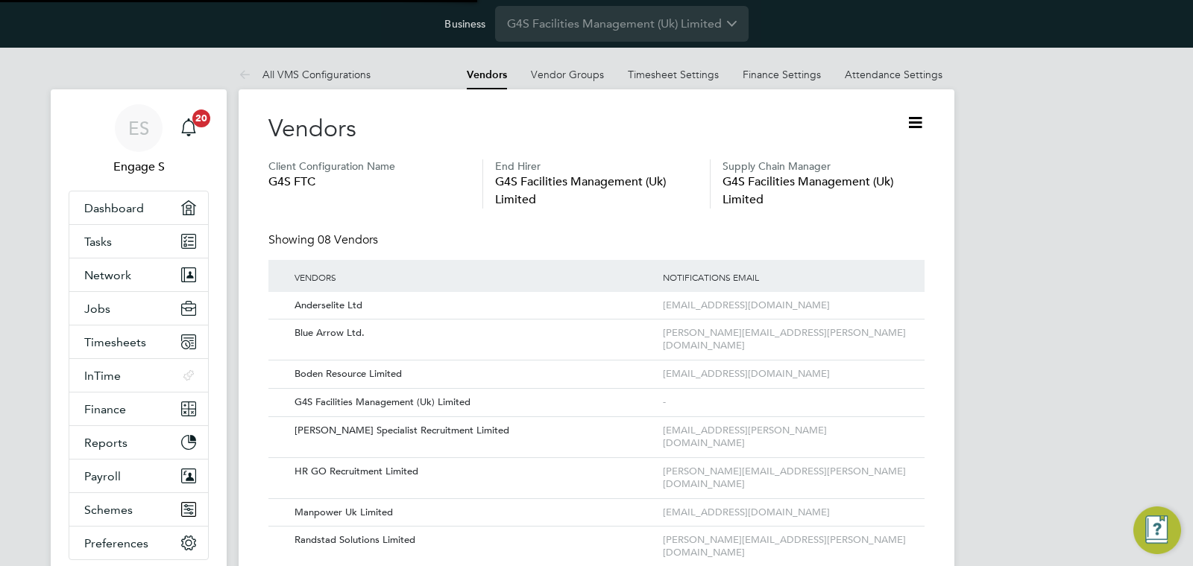
drag, startPoint x: 930, startPoint y: 123, endPoint x: 920, endPoint y: 127, distance: 10.7
click at [929, 123] on div "Vendors Client Configuration Name G4S FTC End Hirer G4S Facilities Management (…" at bounding box center [597, 350] width 716 height 523
click at [919, 128] on icon at bounding box center [915, 122] width 19 height 19
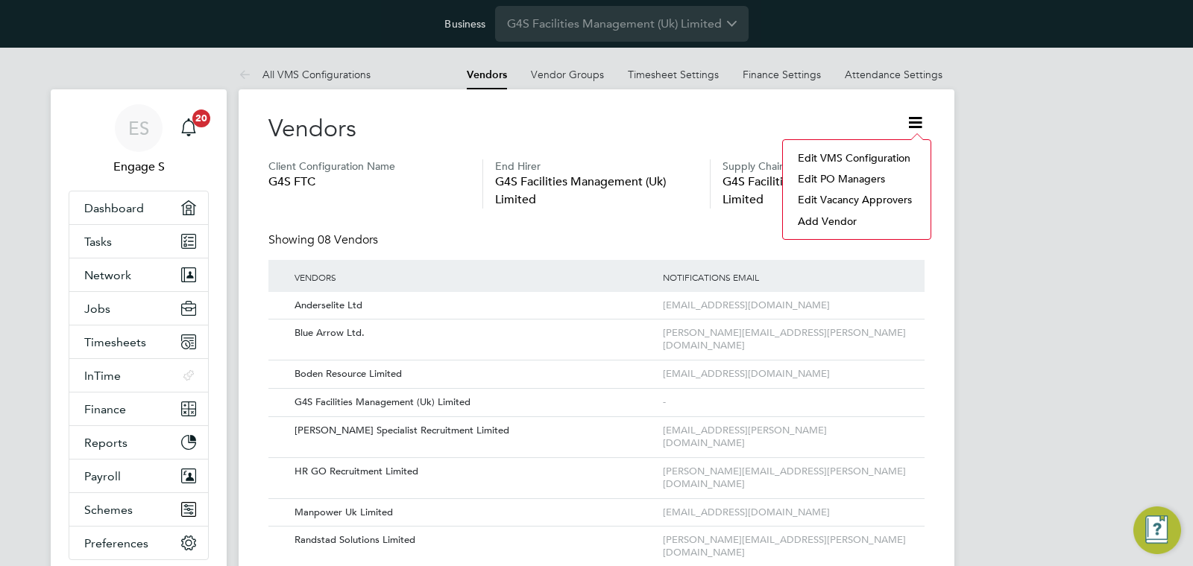
click at [905, 155] on li "Edit VMS Configuration" at bounding box center [856, 158] width 133 height 21
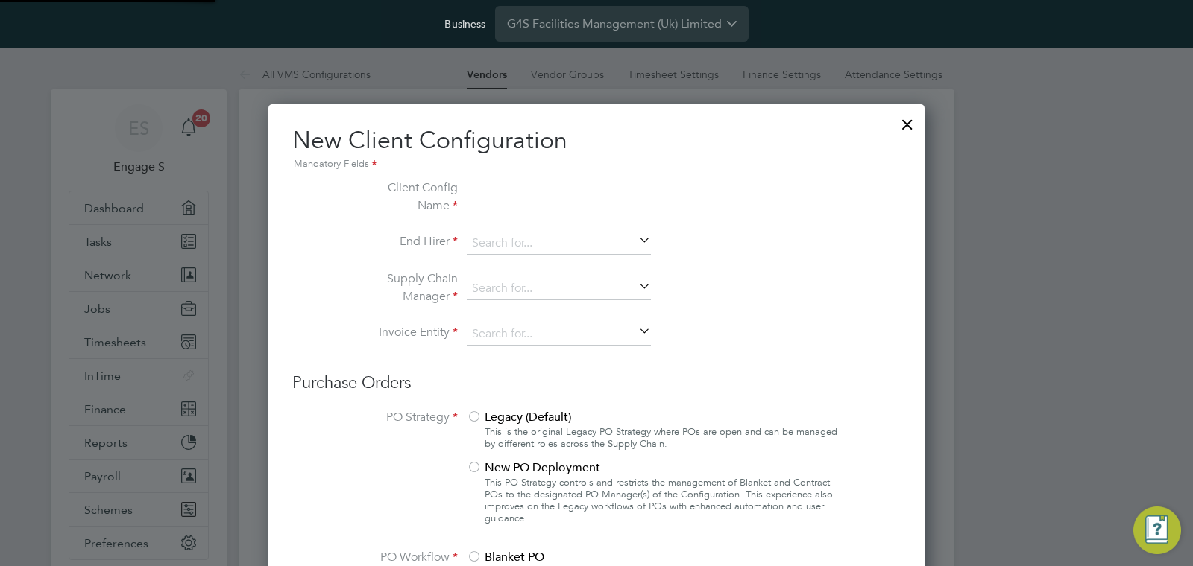
scroll to position [1364, 657]
type input "G4S FTC"
type input "G4S Facilities Management (Uk) Limited"
type input "Custom"
type input "Manually"
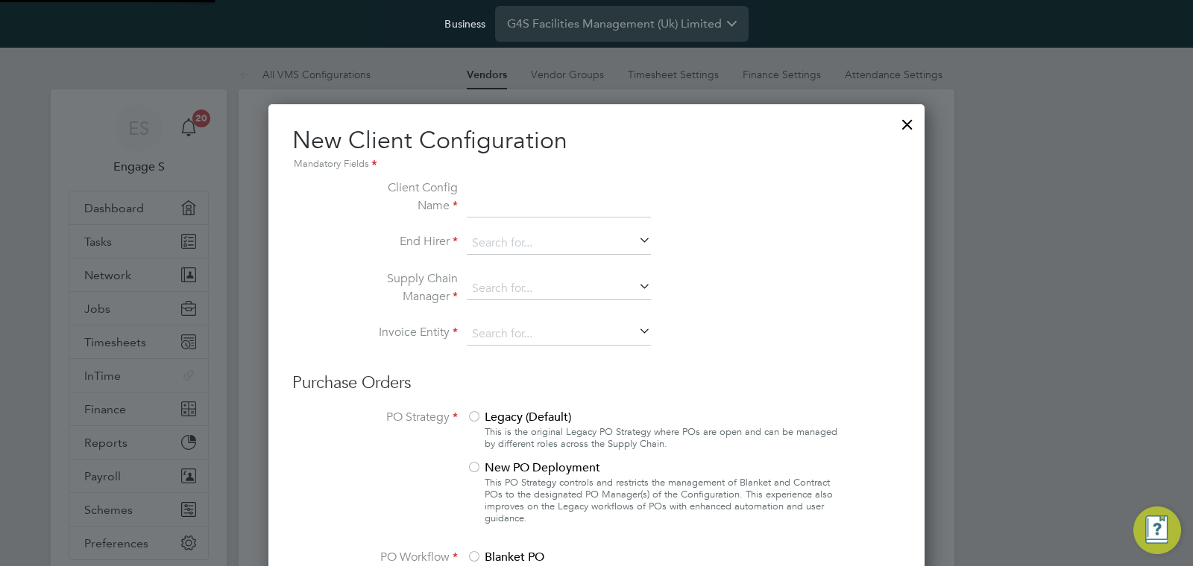
type input "No Limits"
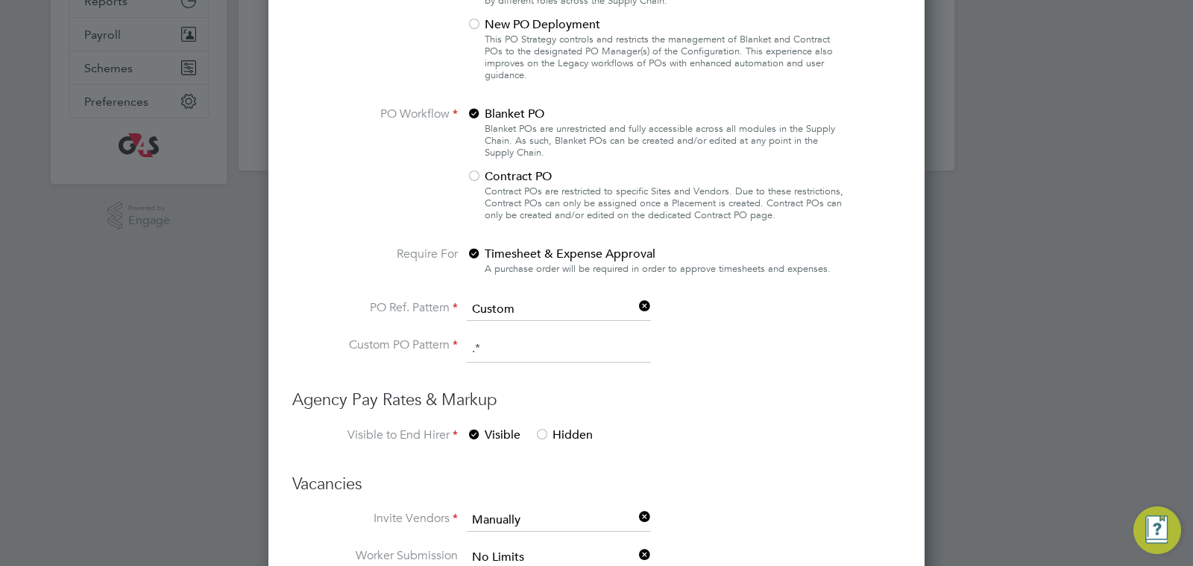
scroll to position [0, 0]
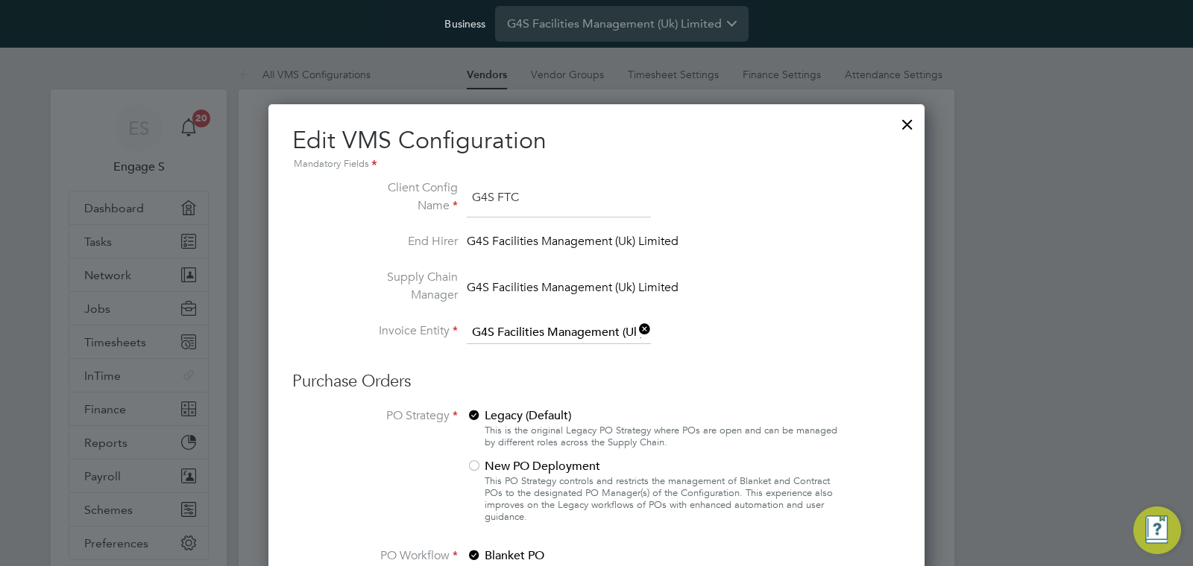
click at [904, 127] on div at bounding box center [907, 120] width 27 height 27
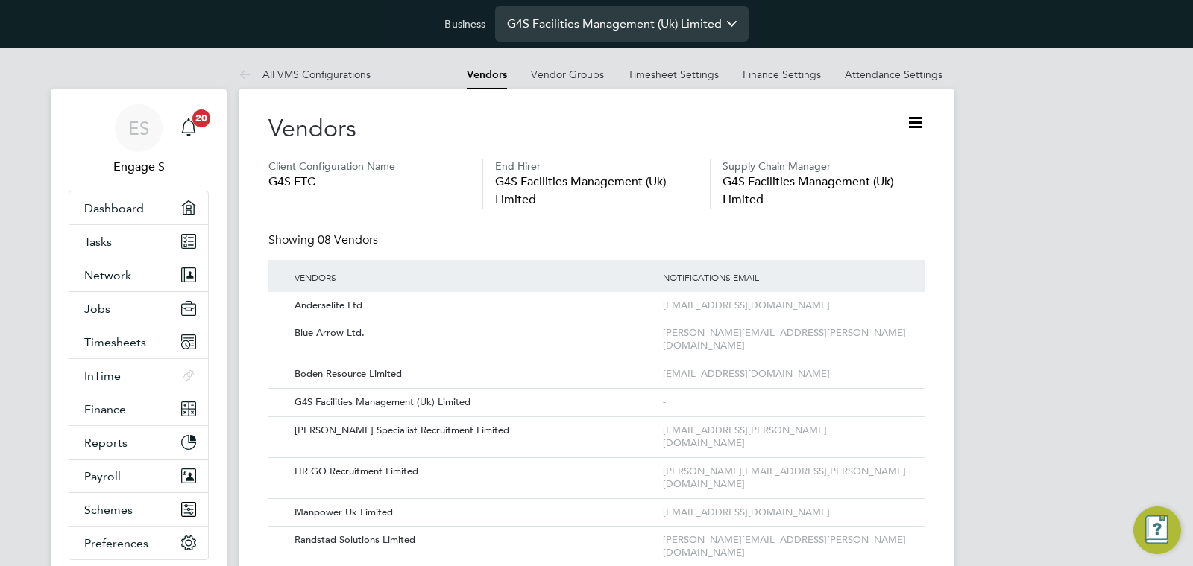
click at [568, 22] on input "G4S Facilities Management (Uk) Limited" at bounding box center [621, 23] width 253 height 35
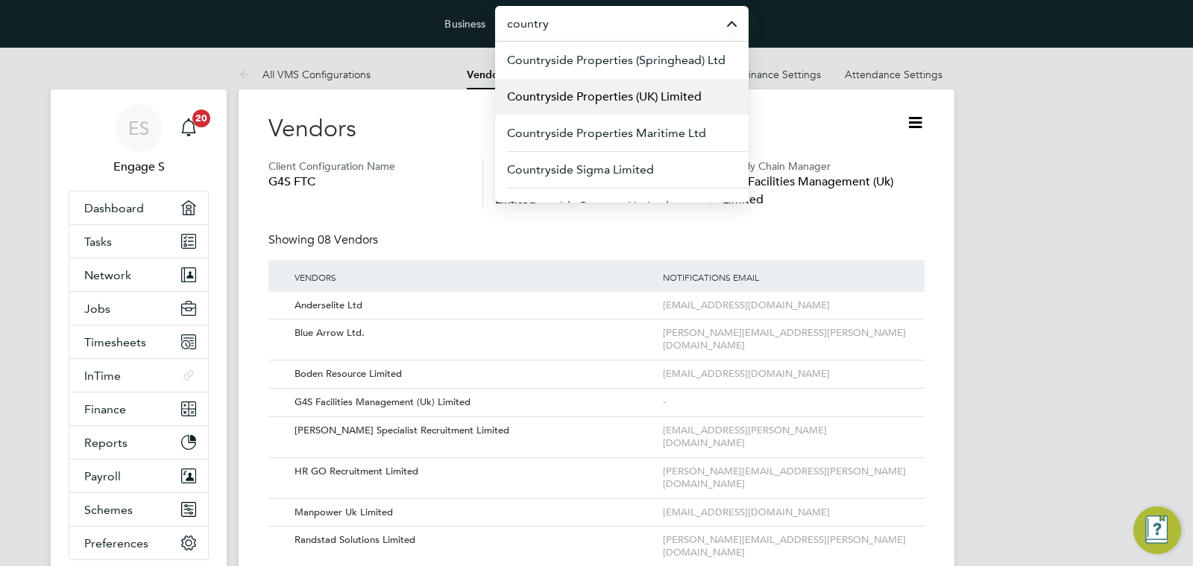
click at [593, 95] on span "Countryside Properties (UK) Limited" at bounding box center [604, 97] width 195 height 18
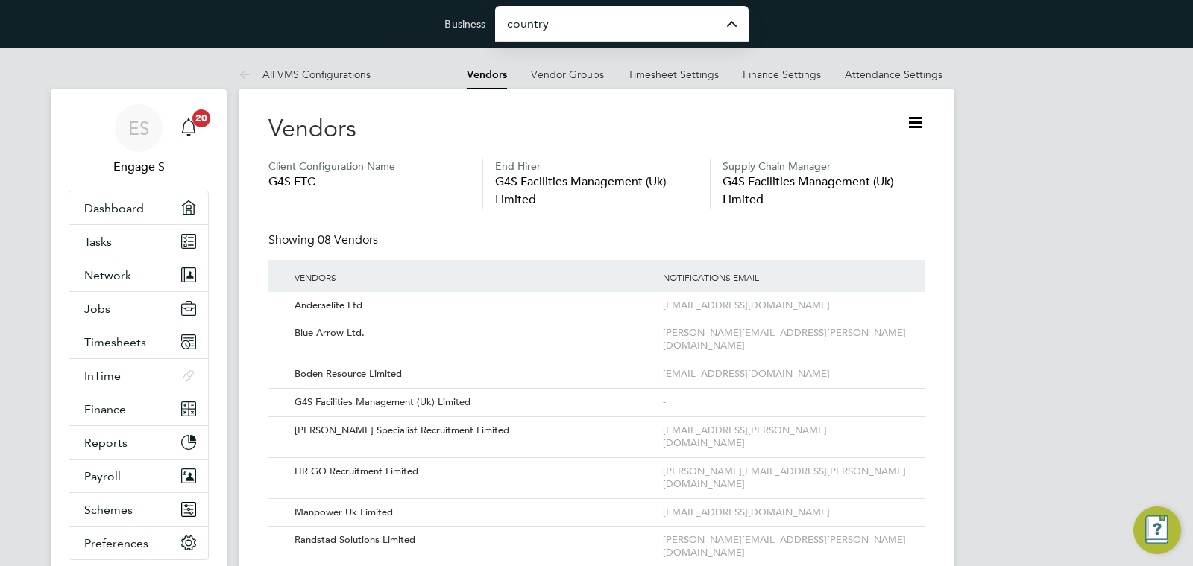
type input "Countryside Properties (UK) Limited"
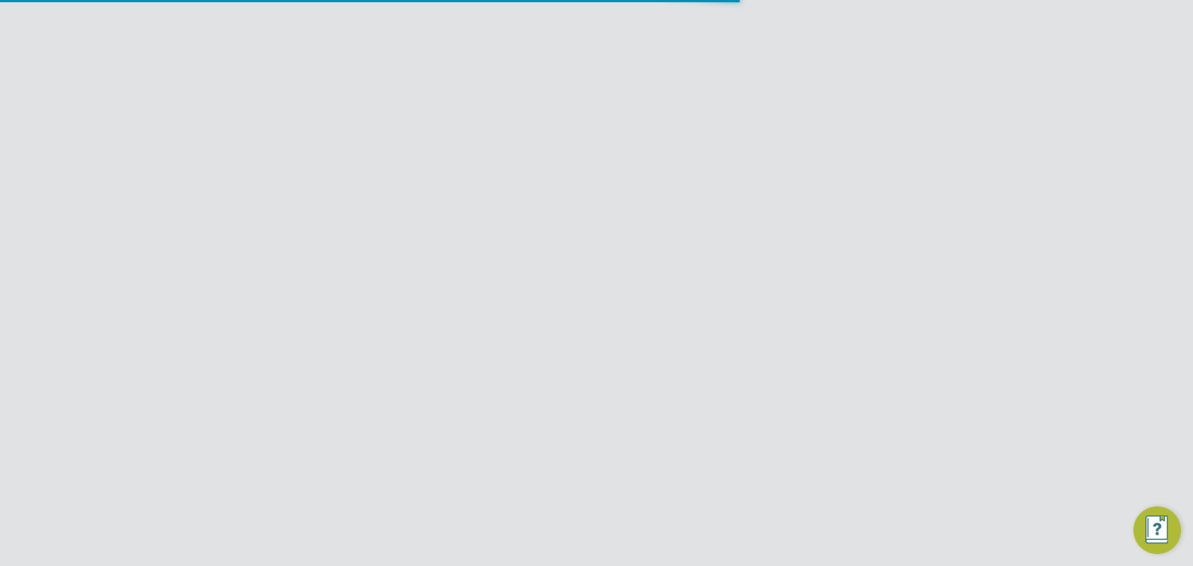
click at [924, 124] on div "Error while Loading Client Details You are not allowed to access this client co…" at bounding box center [596, 283] width 1193 height 566
click at [672, 197] on div "Showing Vendors" at bounding box center [596, 197] width 656 height 28
click at [122, 481] on span "Preferences" at bounding box center [116, 477] width 64 height 14
click at [126, 553] on link "VMS Configurations" at bounding box center [138, 555] width 109 height 14
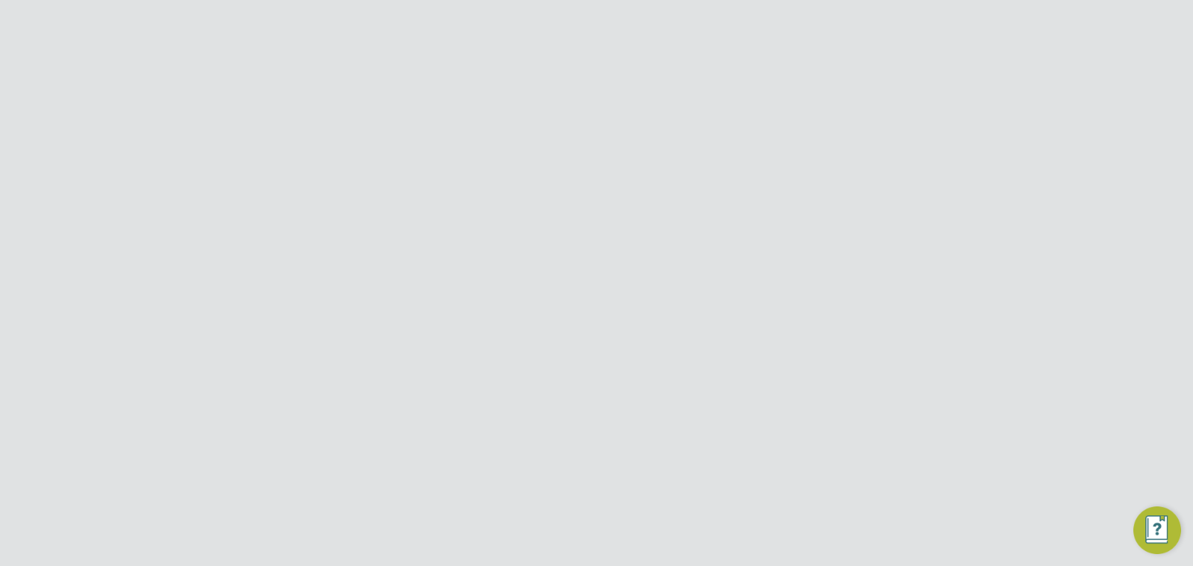
click at [891, 235] on icon at bounding box center [897, 232] width 19 height 12
click at [870, 263] on li "Edit VMS Configuration" at bounding box center [832, 263] width 143 height 21
type input "Countryside Properties (UK) Ltd"
type input "Countryside Properties (UK) Limited"
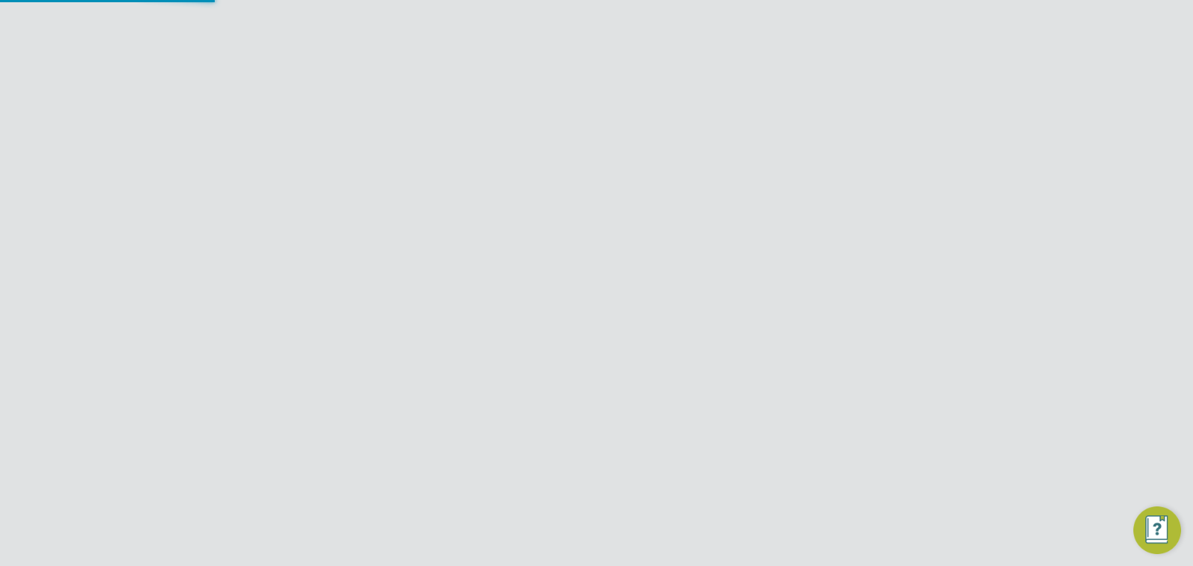
type input "Letters & Digits"
type input "Manually"
type input "No Limits"
click at [906, 126] on div at bounding box center [907, 120] width 27 height 27
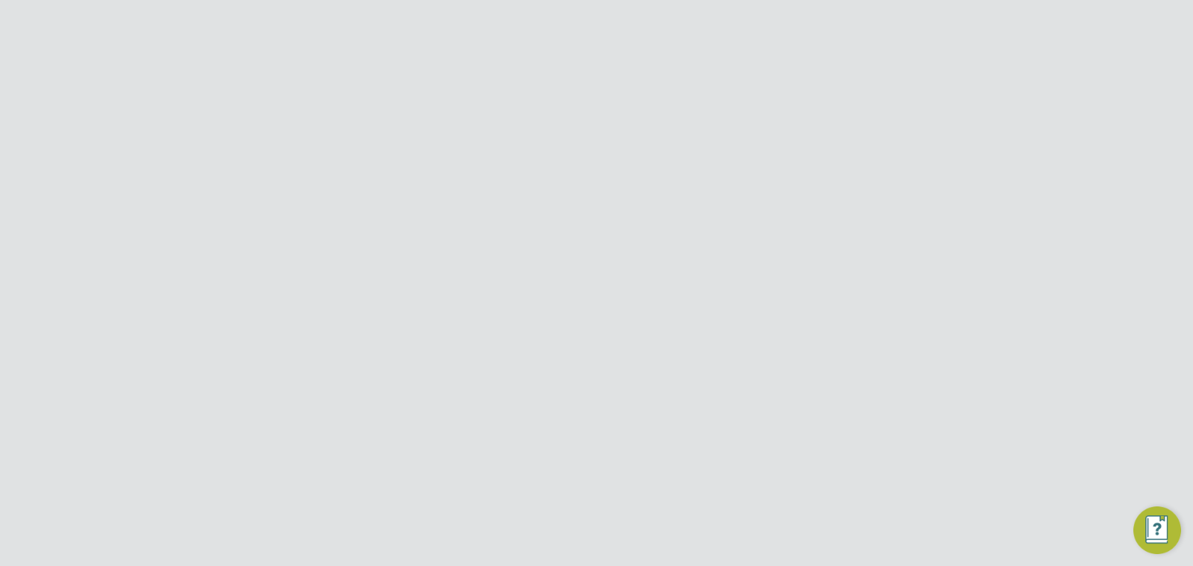
scroll to position [373, 0]
click at [896, 515] on icon at bounding box center [897, 521] width 19 height 12
click at [877, 495] on li "Edit VMS Configuration" at bounding box center [832, 502] width 143 height 21
type input "test"
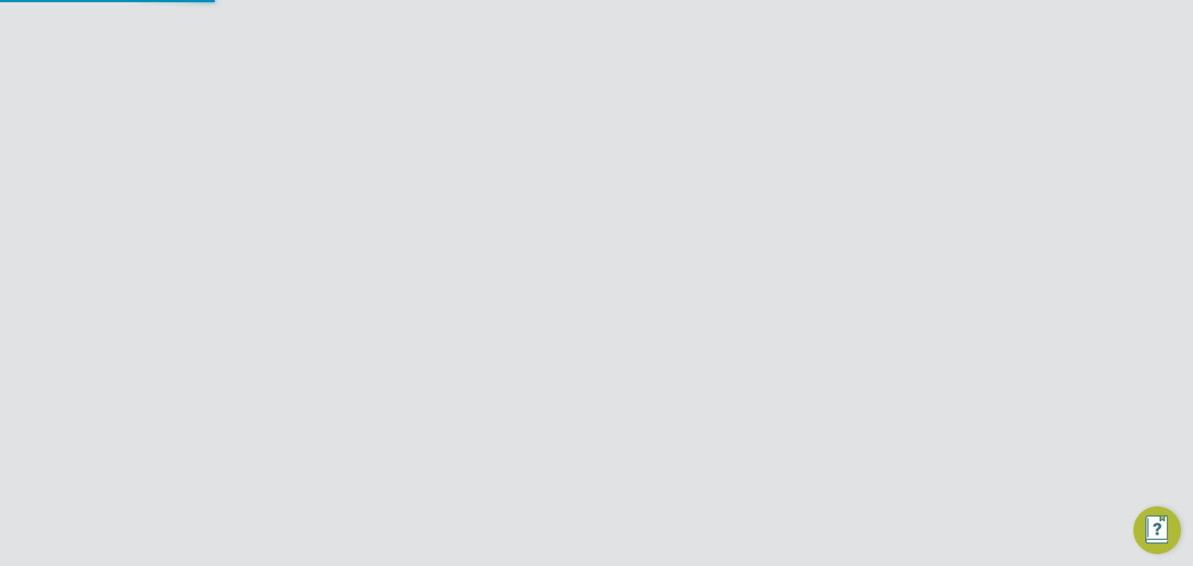
type input "Countryside Properties (UK) Limited"
type input "Letters & Digits"
type input "Automatically"
type input "No Limits"
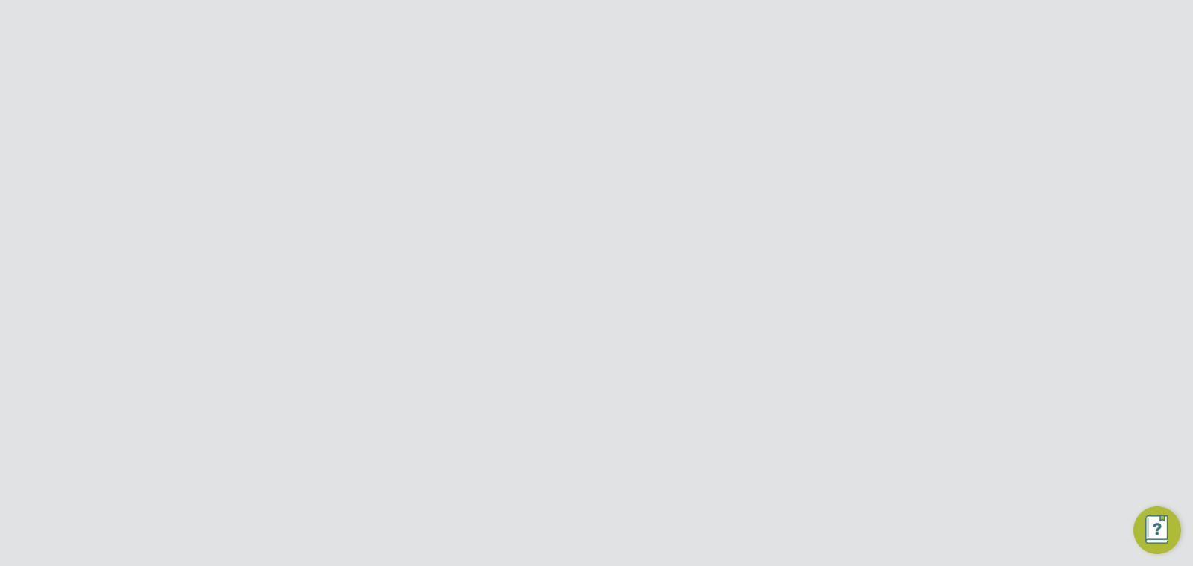
click at [906, 496] on div at bounding box center [907, 494] width 27 height 27
click at [905, 543] on icon at bounding box center [897, 549] width 19 height 12
drag, startPoint x: 1017, startPoint y: 402, endPoint x: 834, endPoint y: 364, distance: 186.4
click at [1017, 402] on div "ES Engage S Notifications 20 Applications: Dashboard Network Team Members Busin…" at bounding box center [596, 145] width 1193 height 943
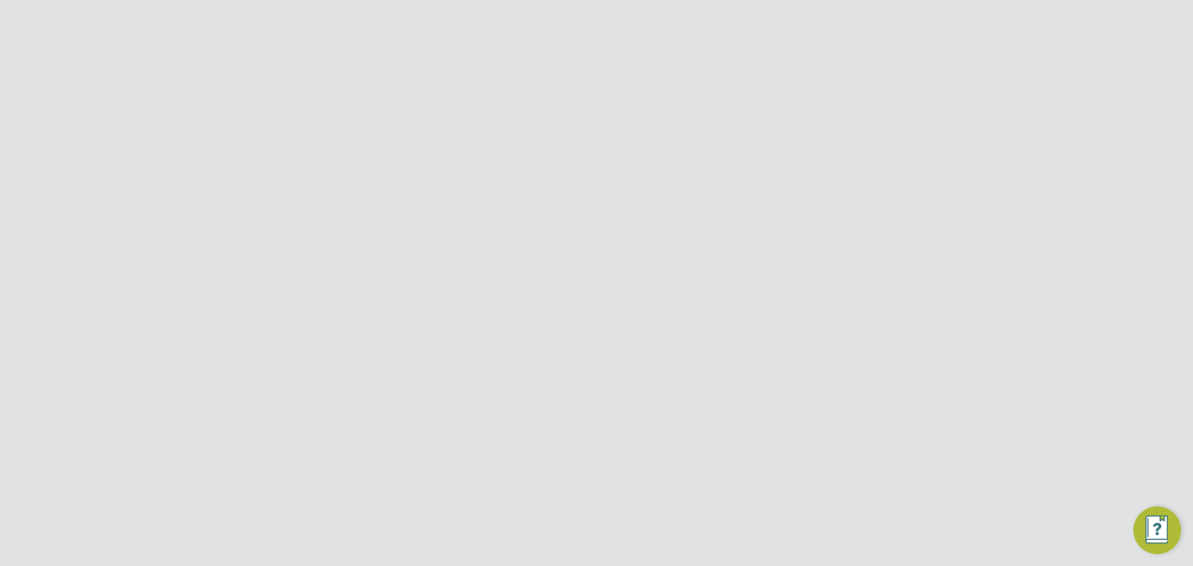
scroll to position [0, 0]
click at [902, 298] on icon at bounding box center [897, 300] width 19 height 12
click at [873, 330] on li "Edit VMS Configuration" at bounding box center [832, 332] width 143 height 21
type input "Countryside Maritime Ltd"
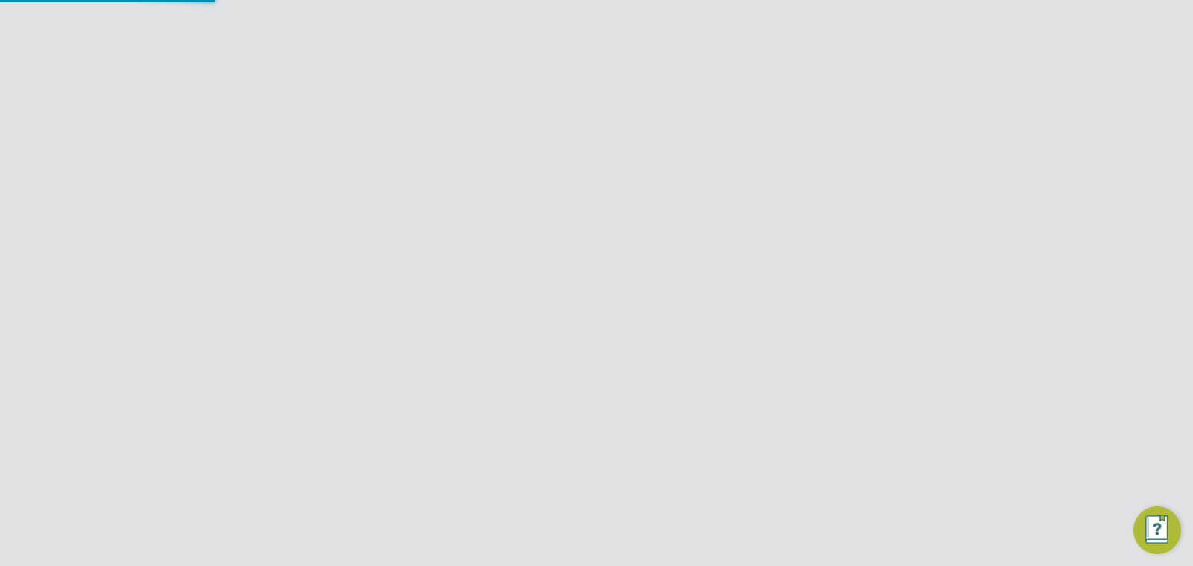
type input "Countryside Properties (UK) Limited"
type input "Letters & Digits"
type input "Manually"
type input "No Limits"
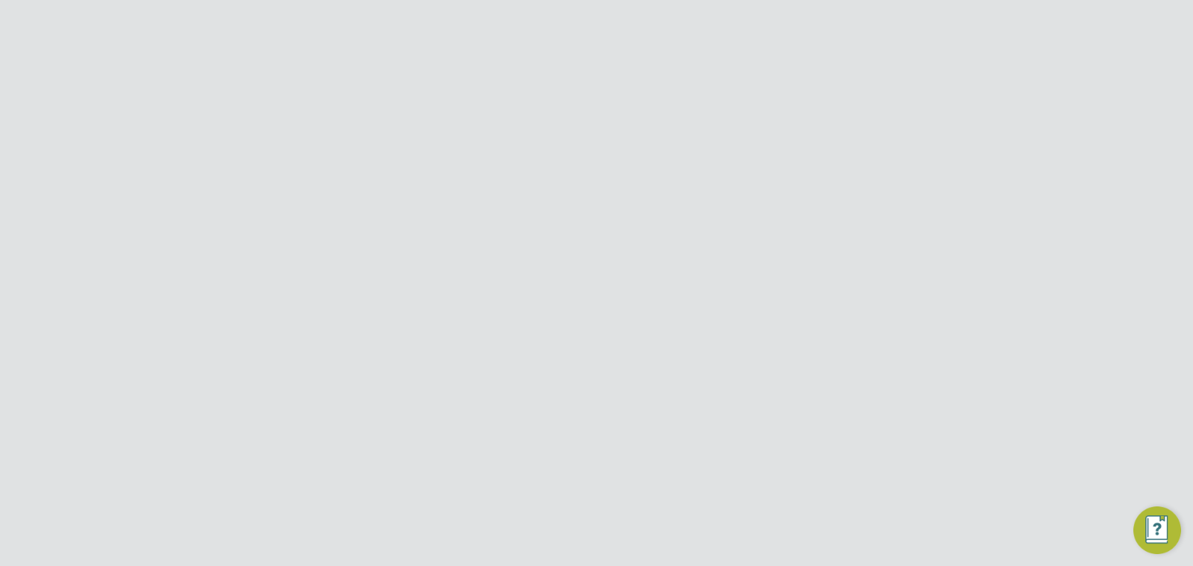
click at [908, 124] on div at bounding box center [907, 120] width 27 height 27
click at [623, 22] on input "Countryside Properties (UK) Limited" at bounding box center [621, 23] width 253 height 35
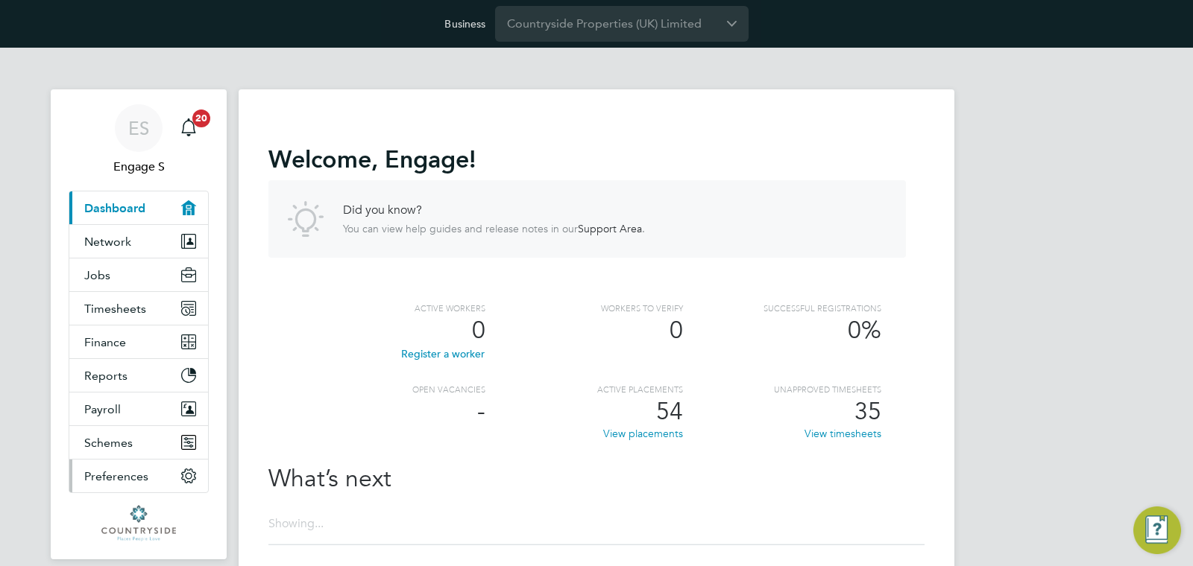
click at [146, 474] on span "Preferences" at bounding box center [116, 477] width 64 height 14
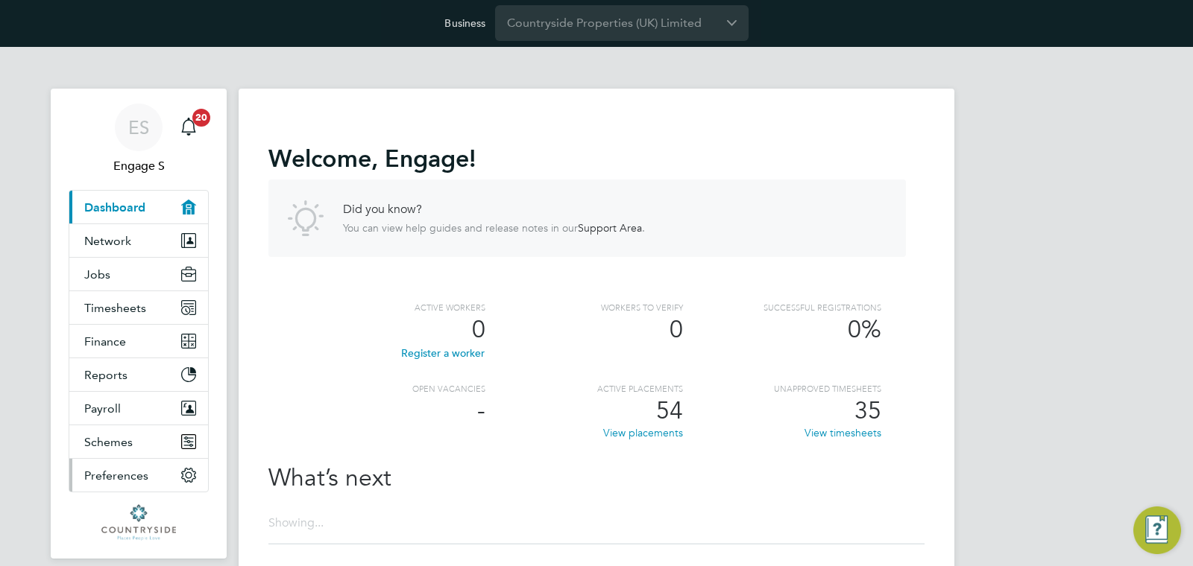
scroll to position [144, 0]
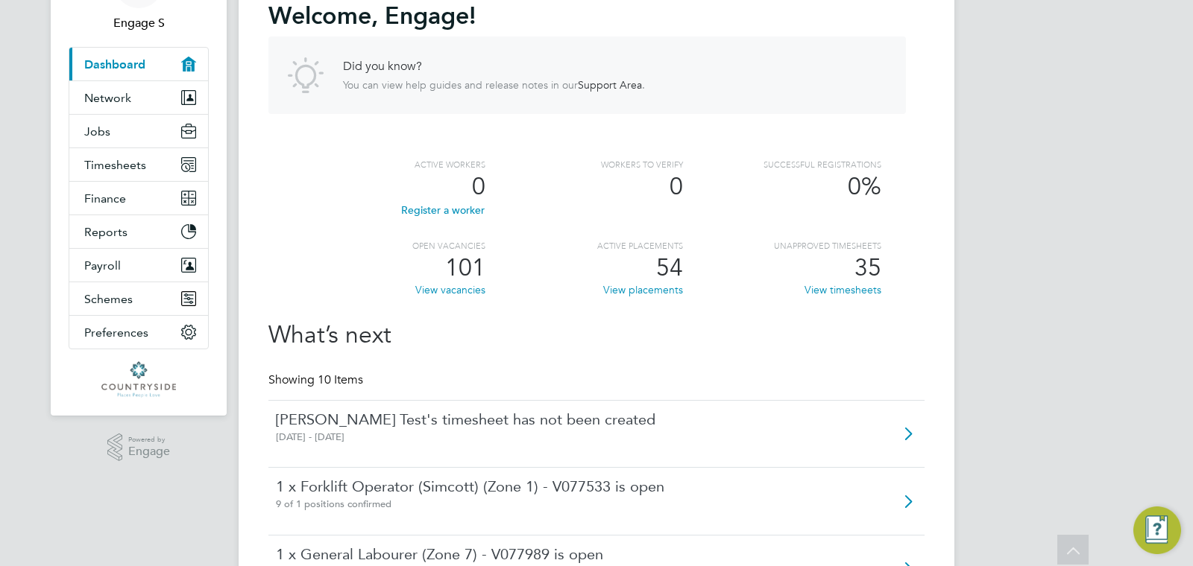
click at [1057, 281] on div "ES Engage S Notifications 20 Applications: Current page: Dashboard Network Team…" at bounding box center [596, 554] width 1193 height 1301
click at [145, 345] on button "Preferences" at bounding box center [138, 332] width 139 height 33
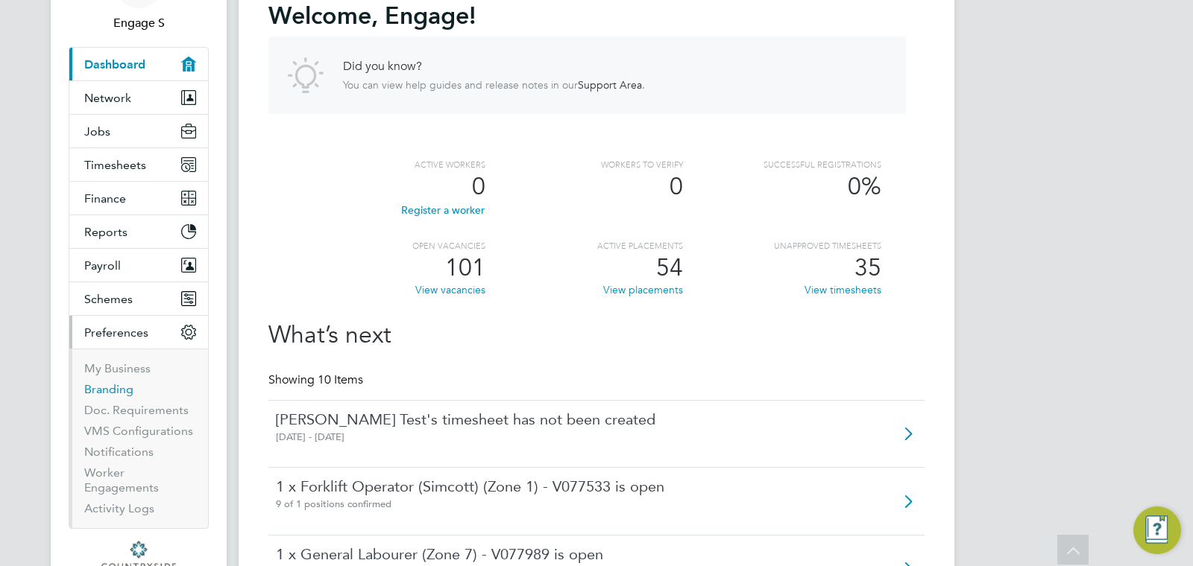
drag, startPoint x: 125, startPoint y: 388, endPoint x: 315, endPoint y: 295, distance: 211.0
click at [125, 388] on link "Branding" at bounding box center [108, 389] width 49 height 14
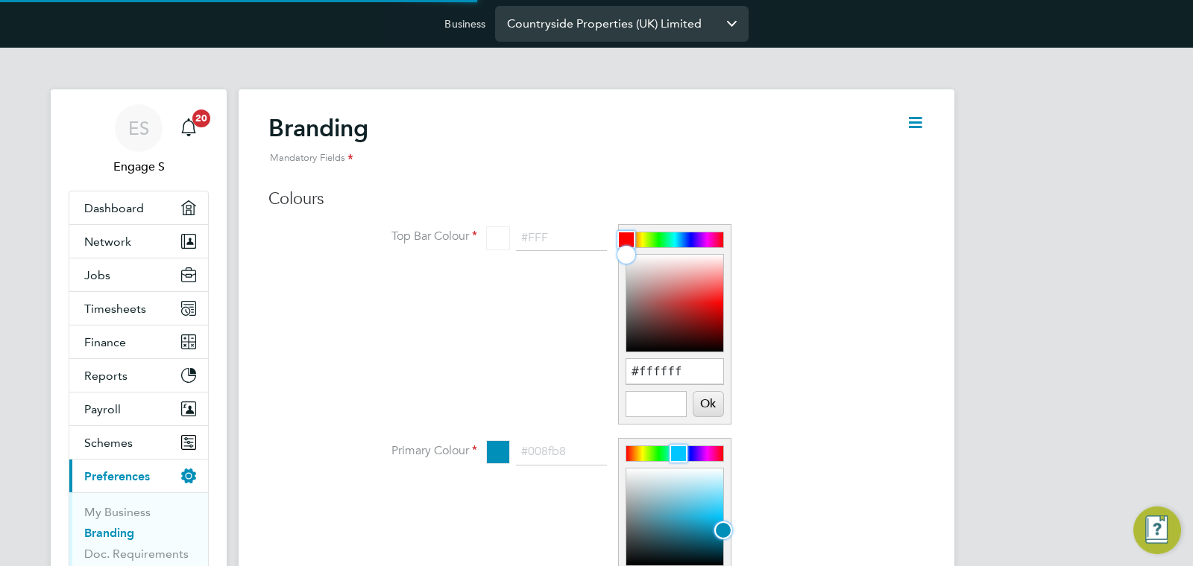
scroll to position [20, 185]
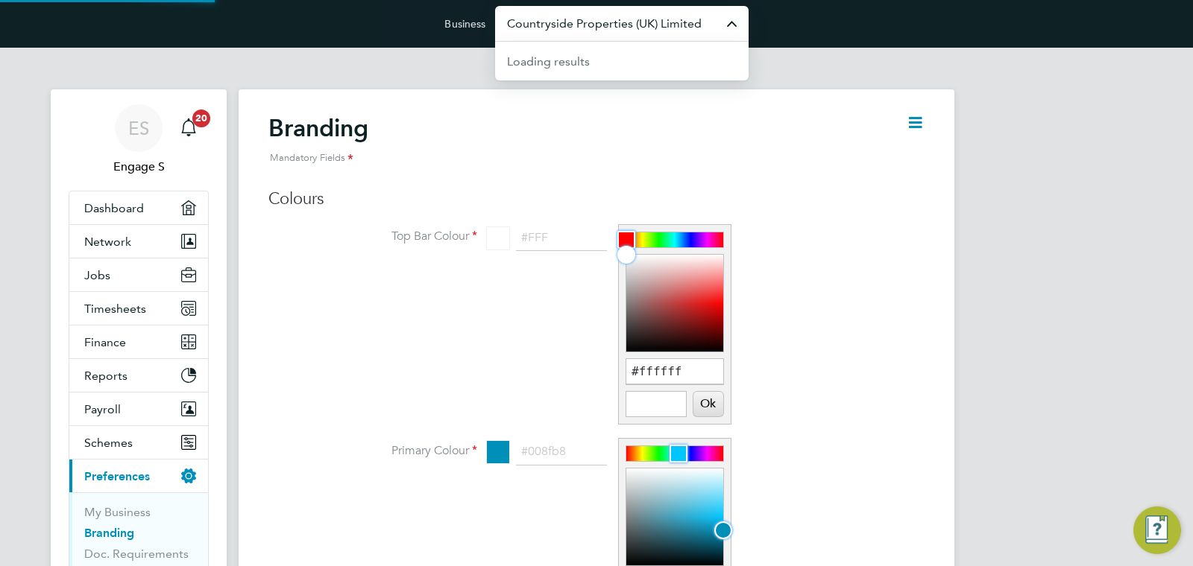
click at [674, 31] on input "Countryside Properties (UK) Limited" at bounding box center [621, 23] width 253 height 35
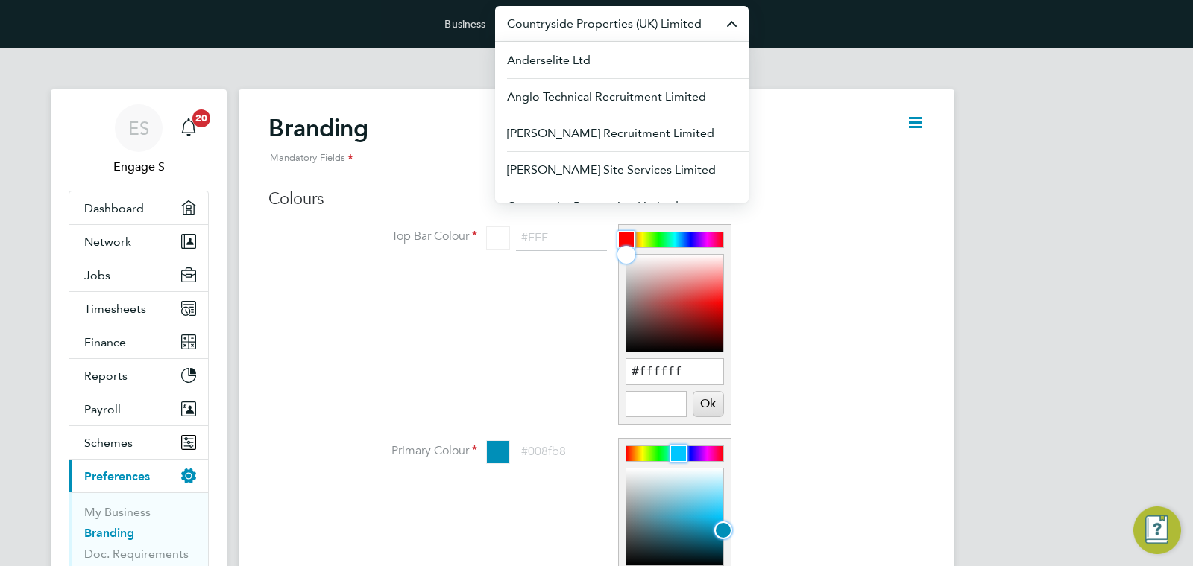
scroll to position [624, 0]
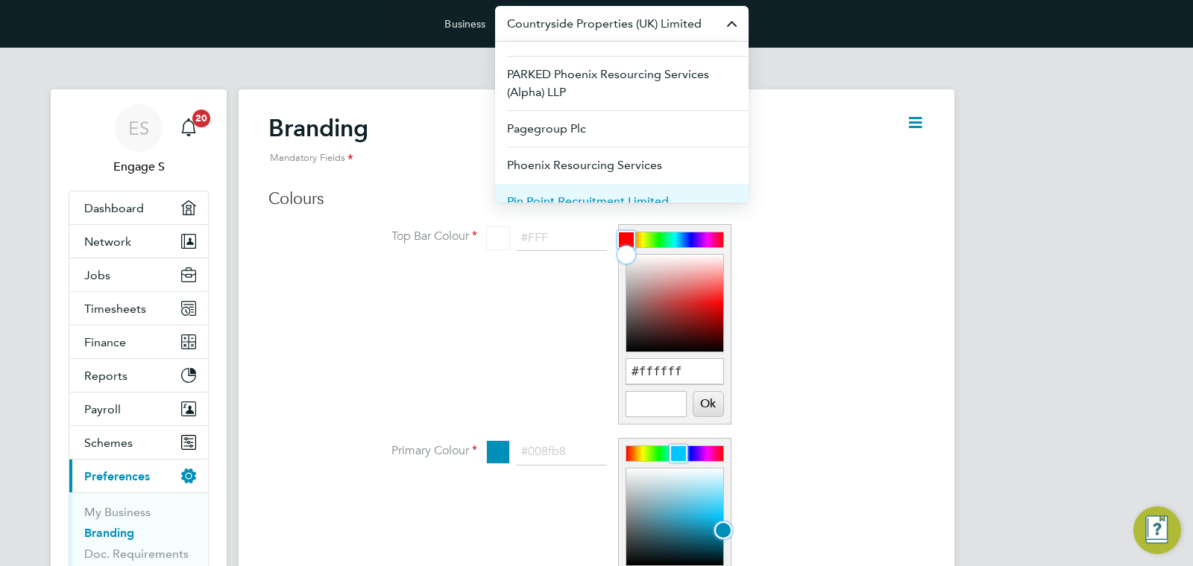
click at [636, 193] on span "Pin Point Recruitment Limited" at bounding box center [588, 202] width 162 height 18
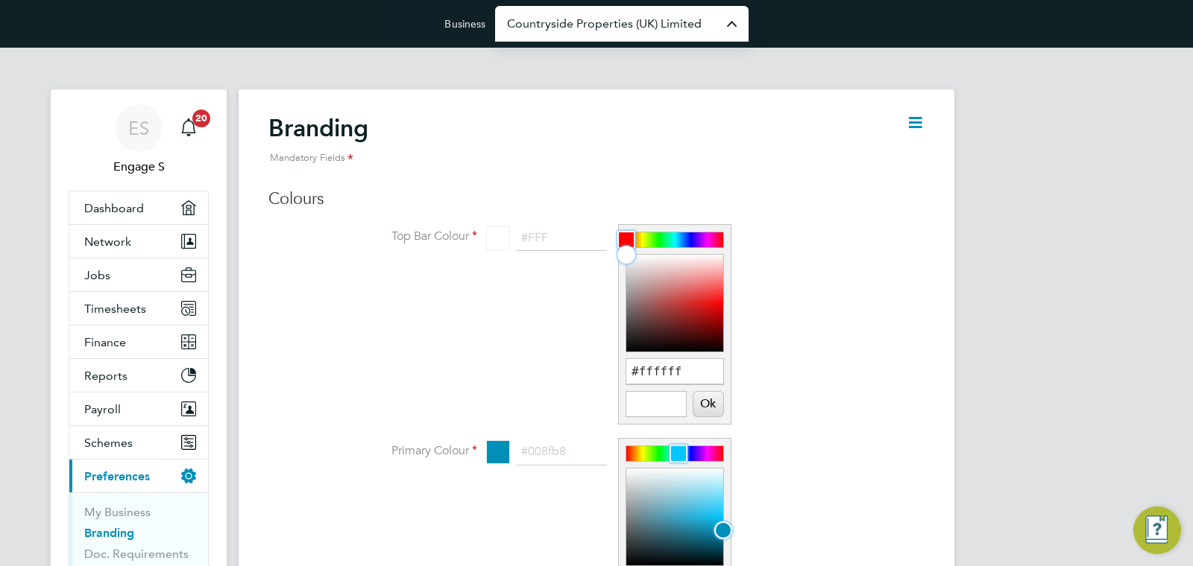
type input "Pin Point Recruitment Limited"
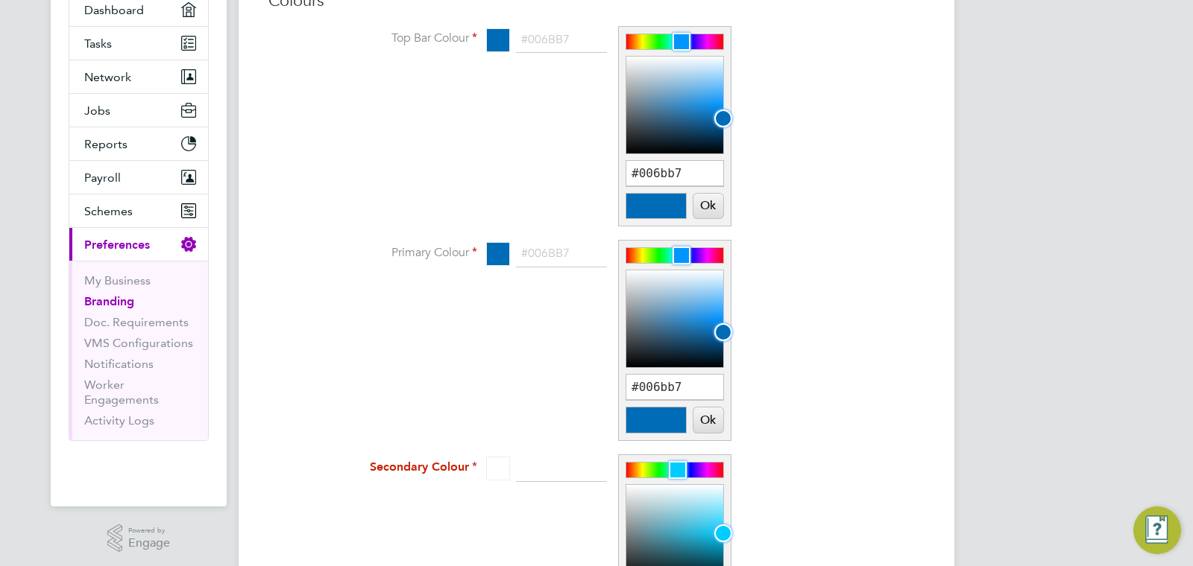
scroll to position [201, 0]
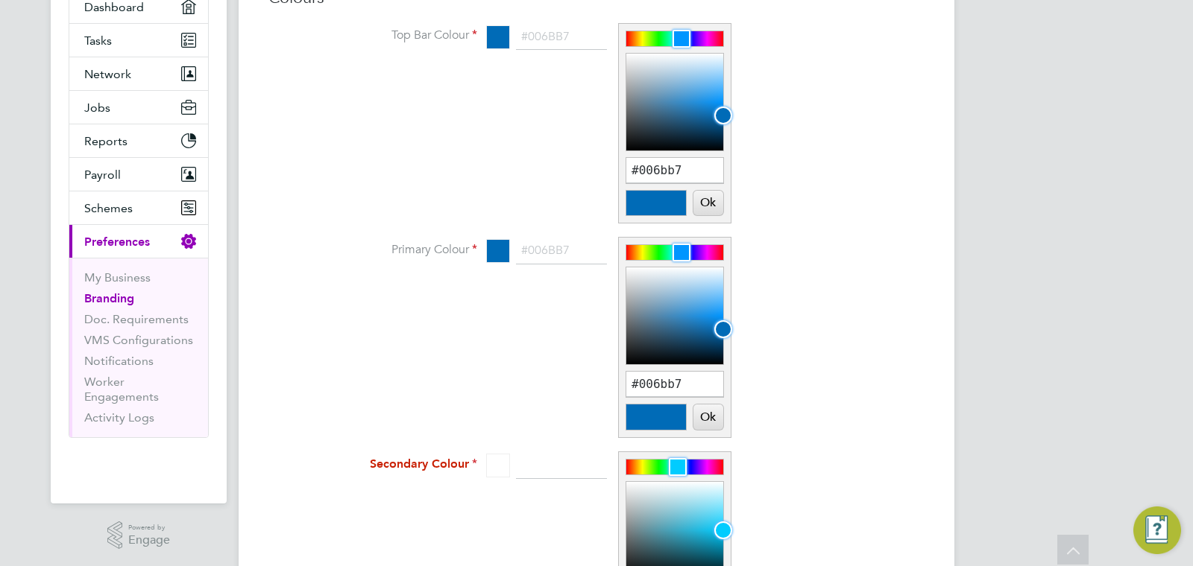
type input "#8200b7"
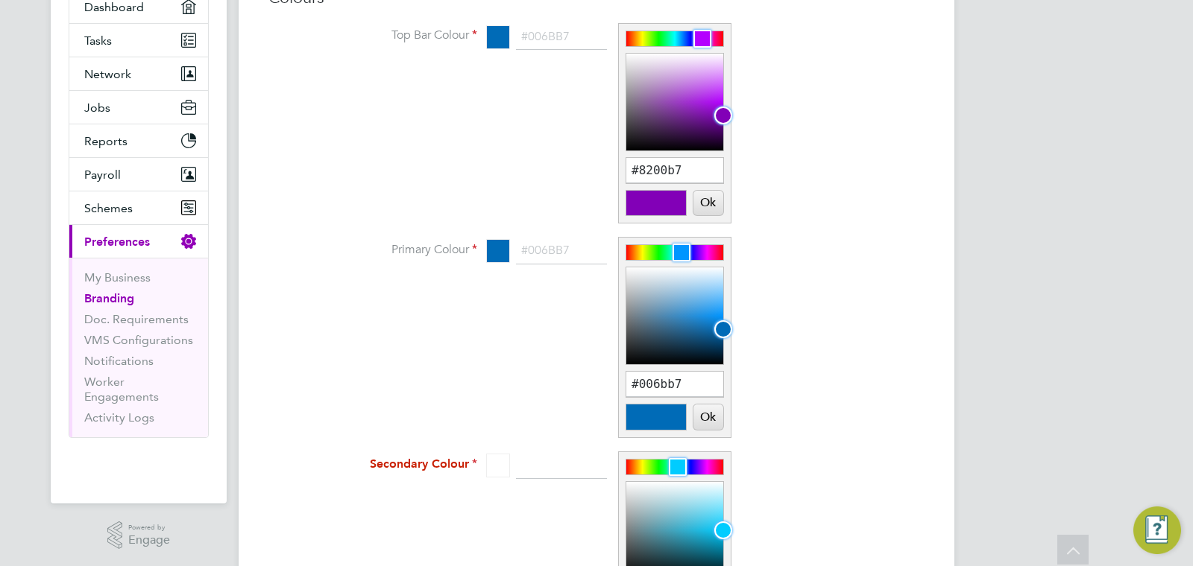
click at [702, 41] on div at bounding box center [674, 38] width 97 height 15
type input "#8200b7"
click at [702, 256] on div at bounding box center [674, 252] width 97 height 15
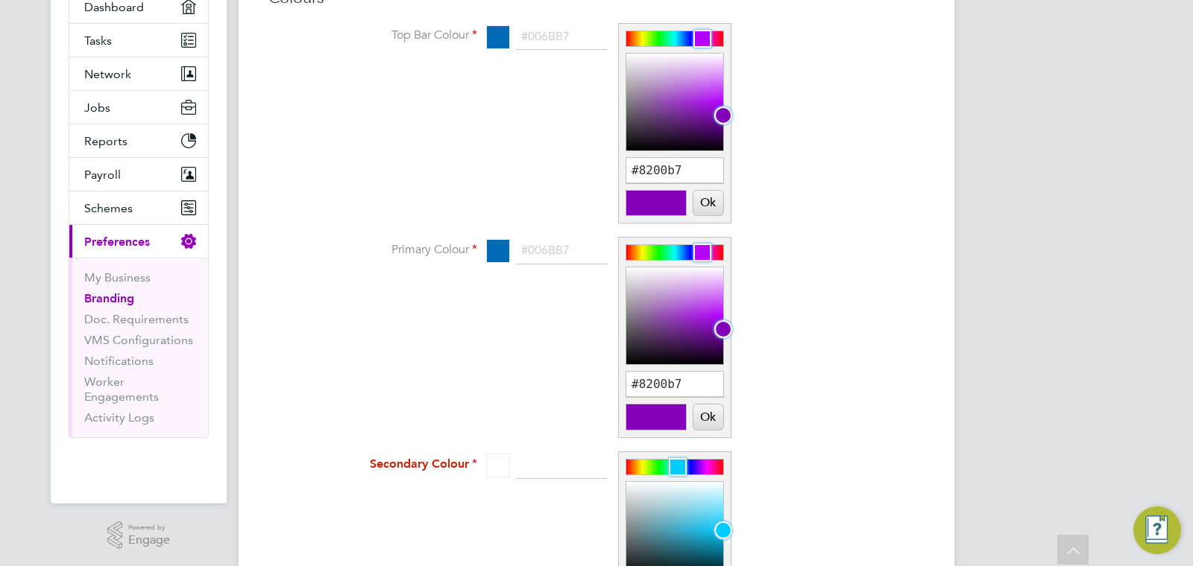
type input "#fb00ff"
click at [707, 472] on div at bounding box center [674, 467] width 97 height 15
type input "#4f00b7"
click at [698, 256] on div at bounding box center [702, 253] width 18 height 18
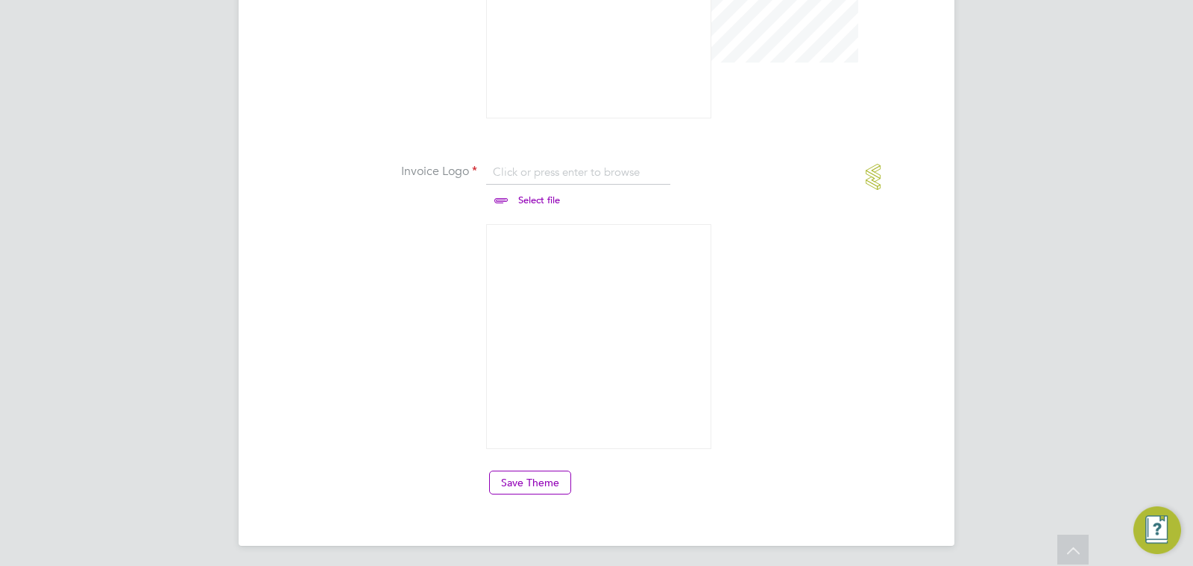
scroll to position [1271, 0]
click at [555, 476] on button "Save Theme" at bounding box center [530, 479] width 82 height 24
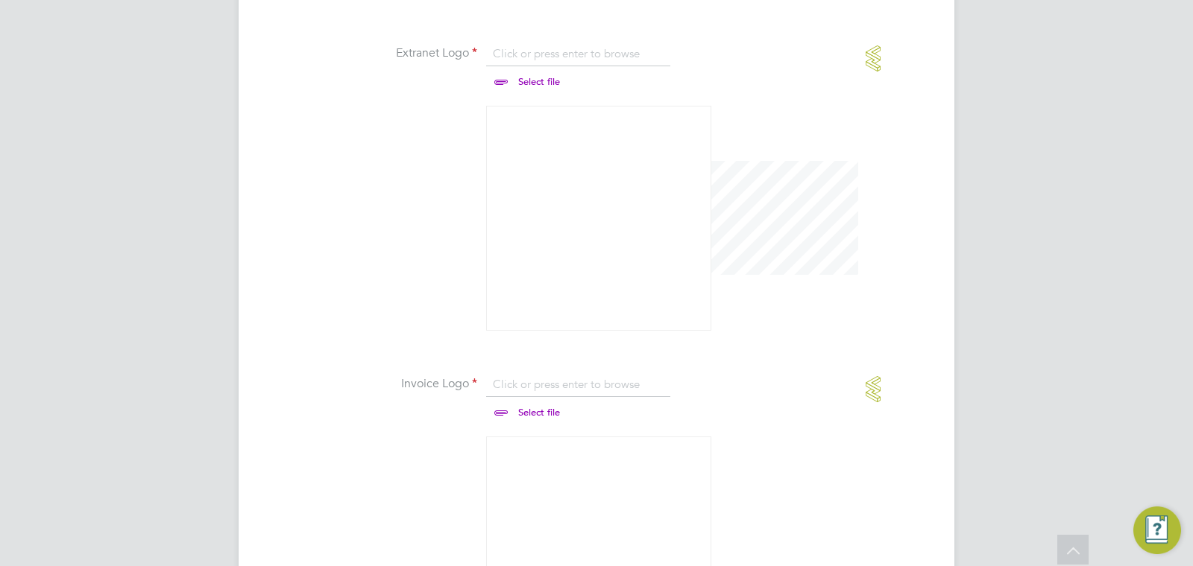
scroll to position [323, 0]
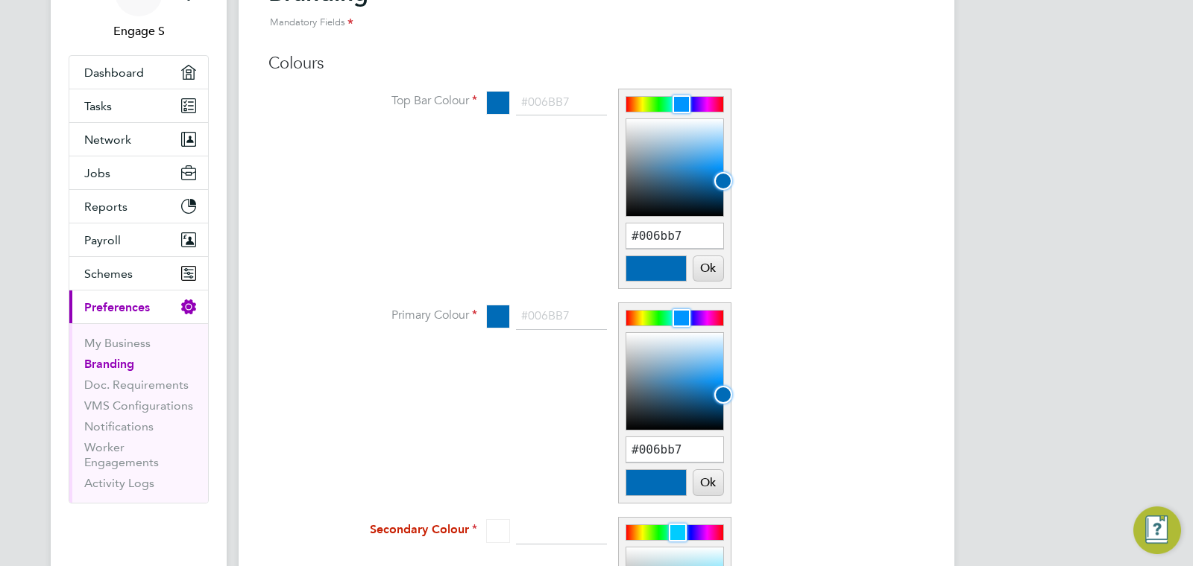
scroll to position [215, 0]
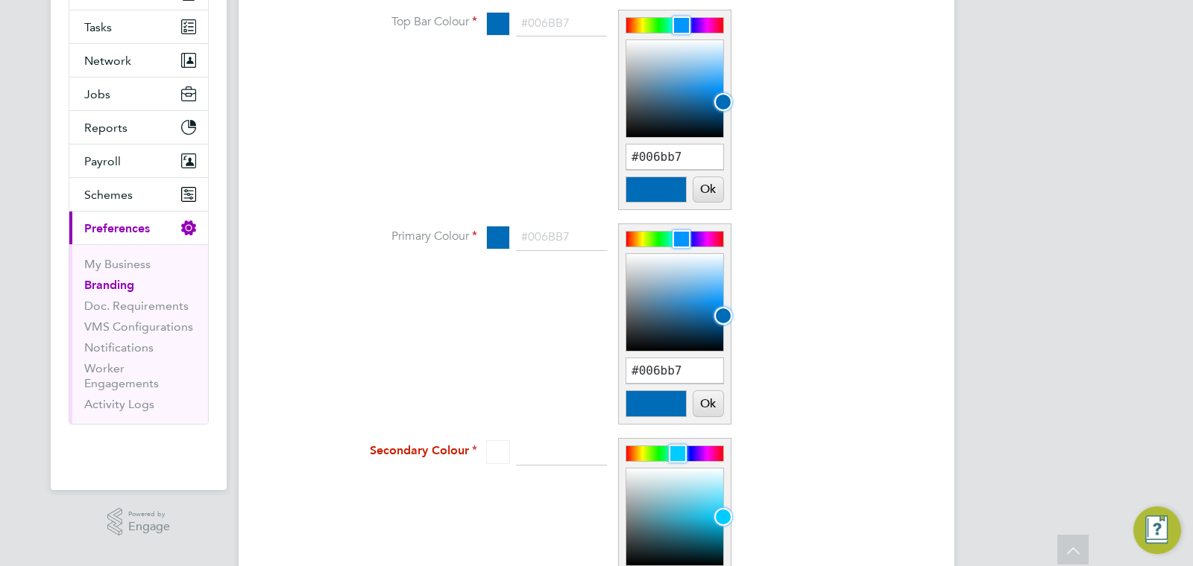
type input "#b700b1"
click at [707, 27] on div at bounding box center [674, 25] width 97 height 15
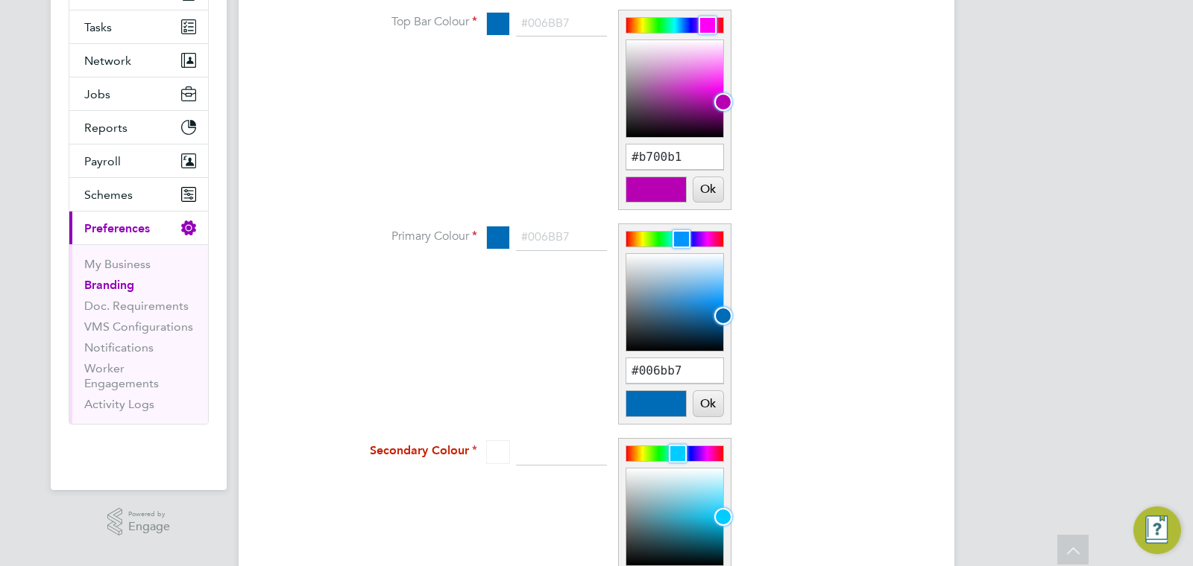
type input "#9200b7"
click at [704, 243] on div at bounding box center [674, 239] width 97 height 15
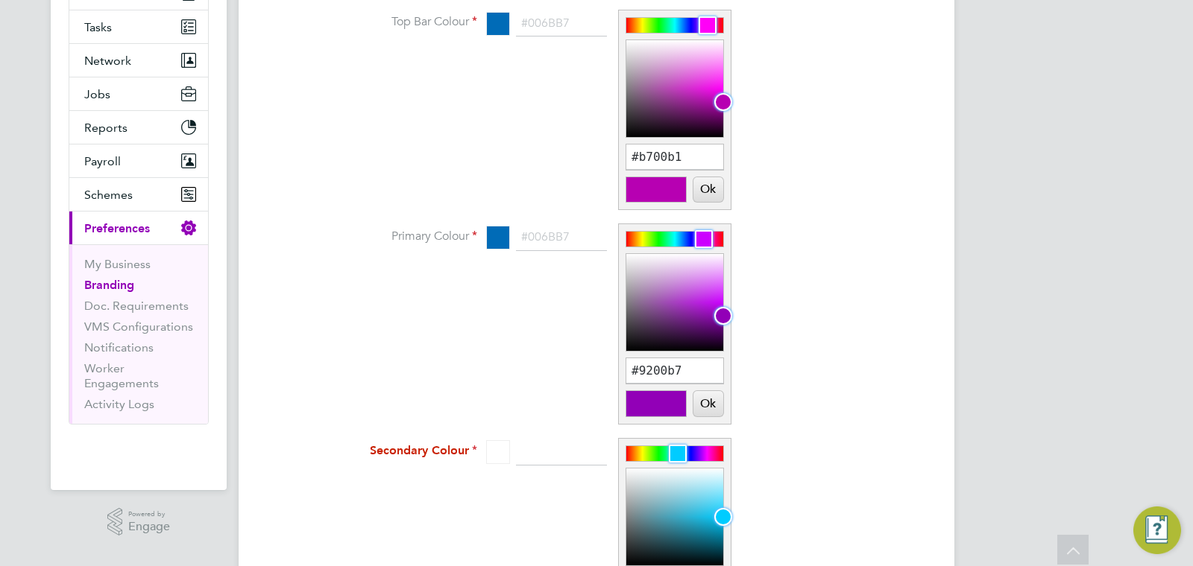
type input "#ff00e0"
click at [709, 450] on div at bounding box center [674, 453] width 97 height 15
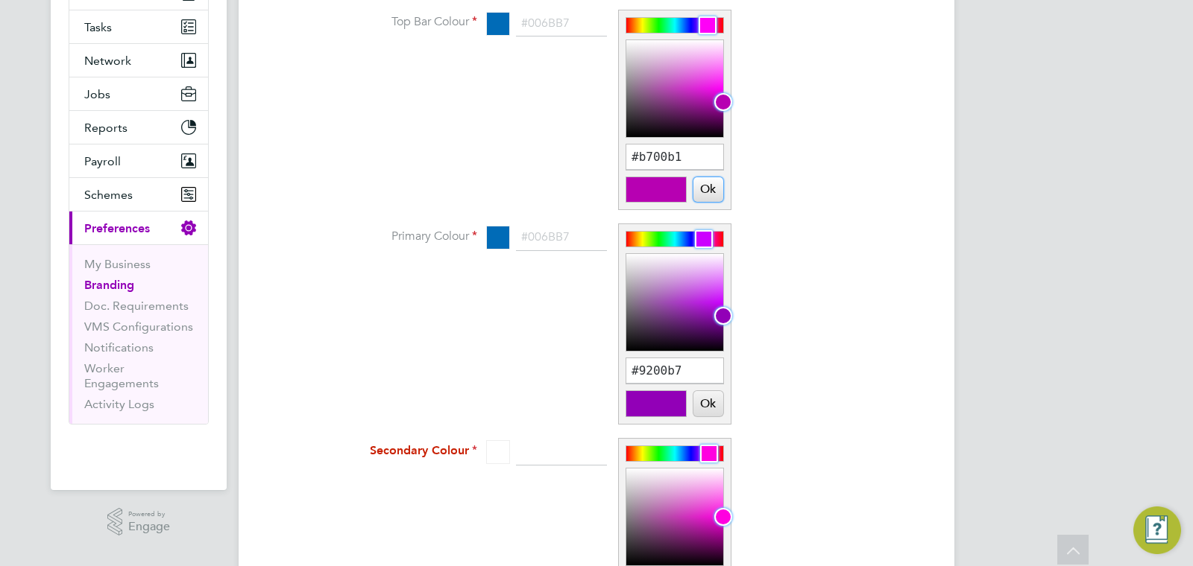
click at [714, 190] on button "Ok" at bounding box center [708, 189] width 30 height 25
type input "#b700b1"
click at [712, 405] on button "Ok" at bounding box center [708, 403] width 30 height 25
type input "#9200b7"
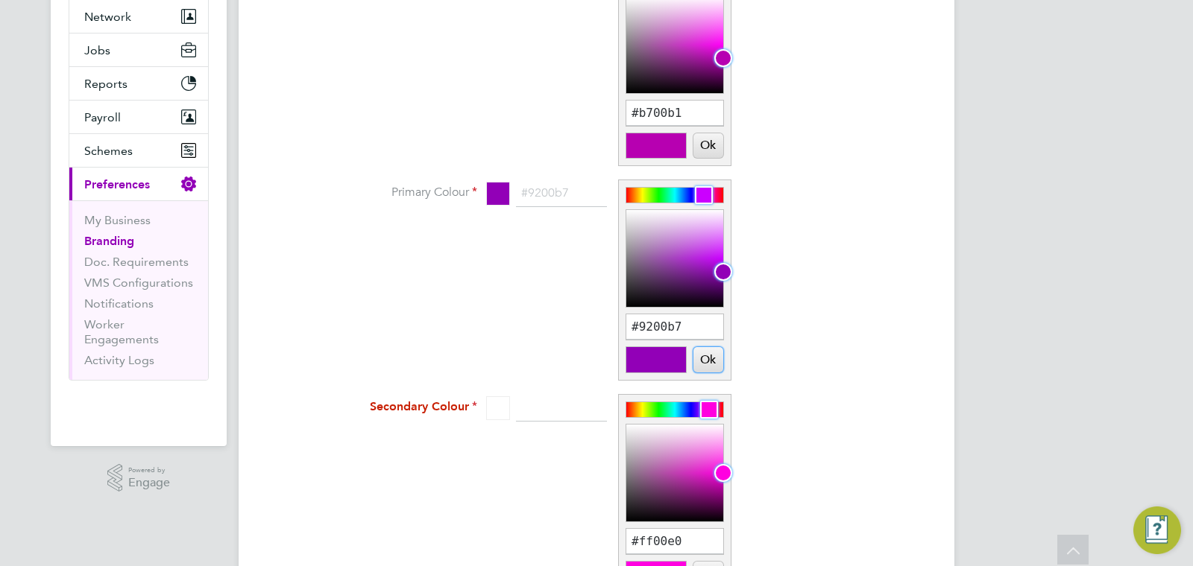
scroll to position [263, 0]
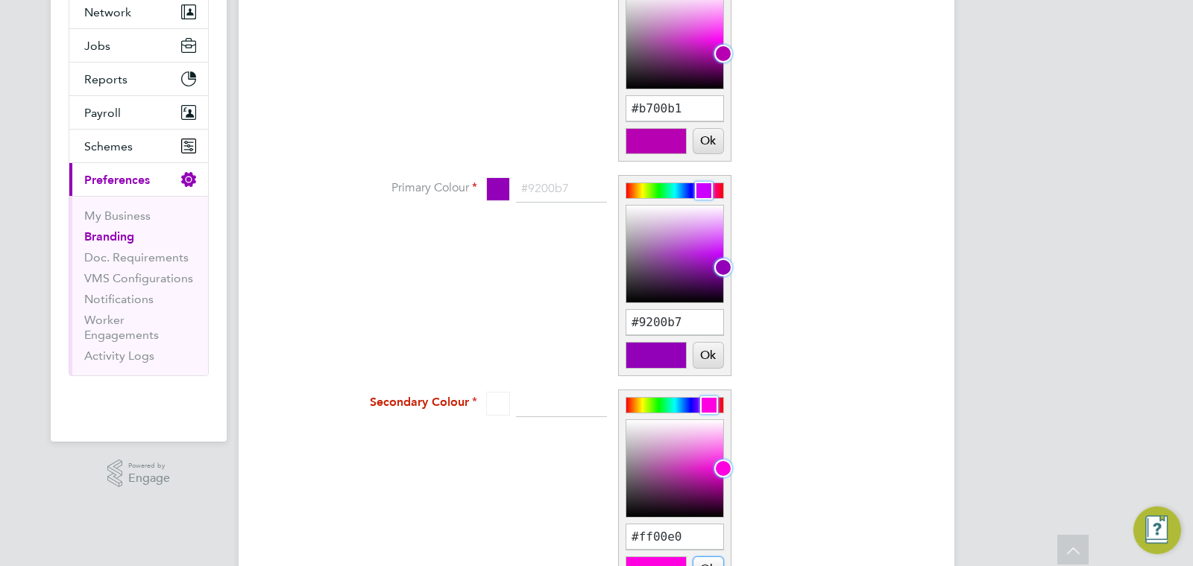
click at [710, 562] on button "Ok" at bounding box center [708, 570] width 30 height 25
type input "#ff00e0"
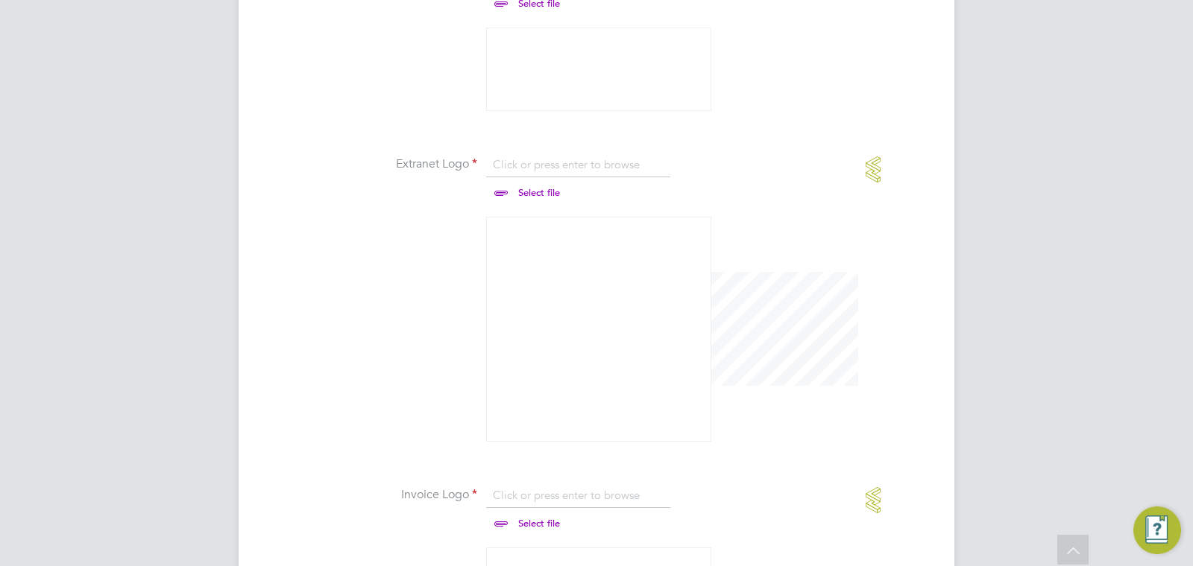
scroll to position [1271, 0]
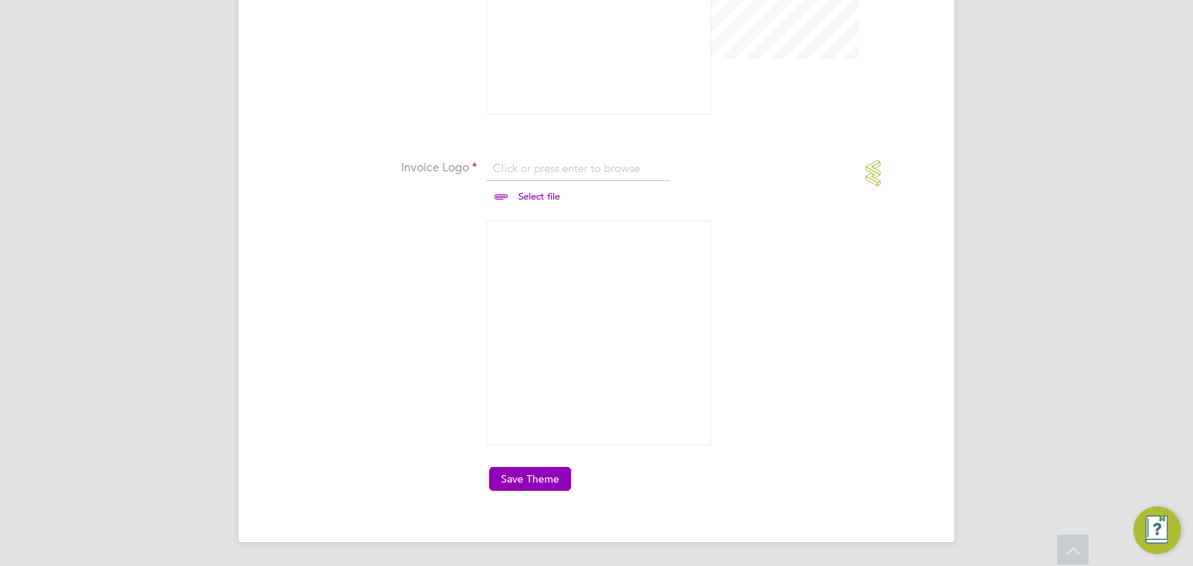
click at [553, 470] on button "Save Theme" at bounding box center [530, 479] width 82 height 24
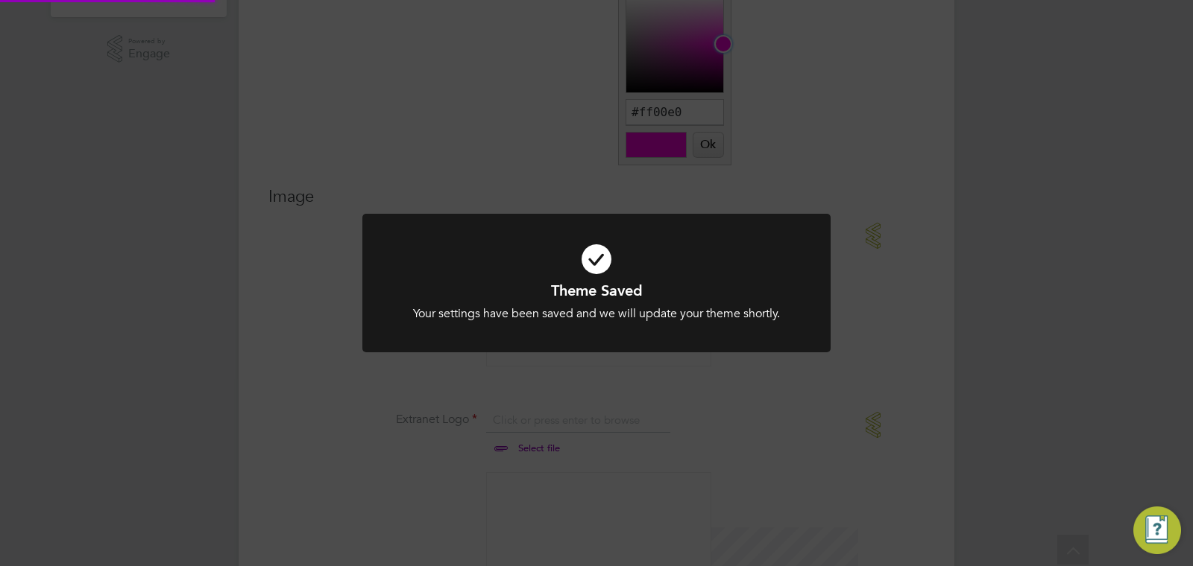
scroll to position [0, 0]
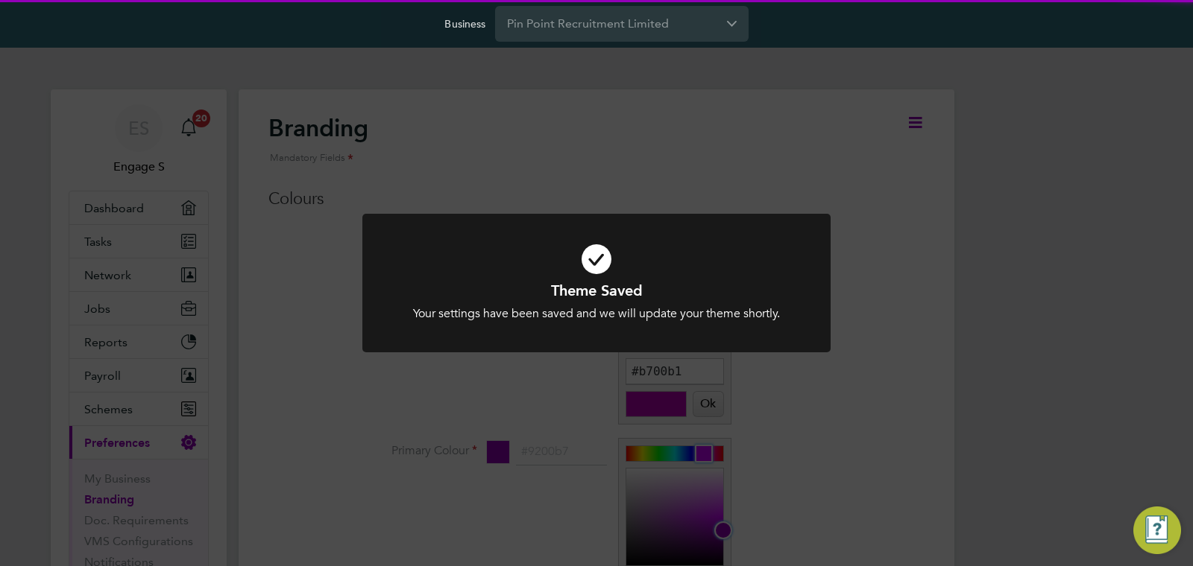
click at [334, 258] on div "Theme Saved Your settings have been saved and we will update your theme shortly…" at bounding box center [596, 283] width 1193 height 566
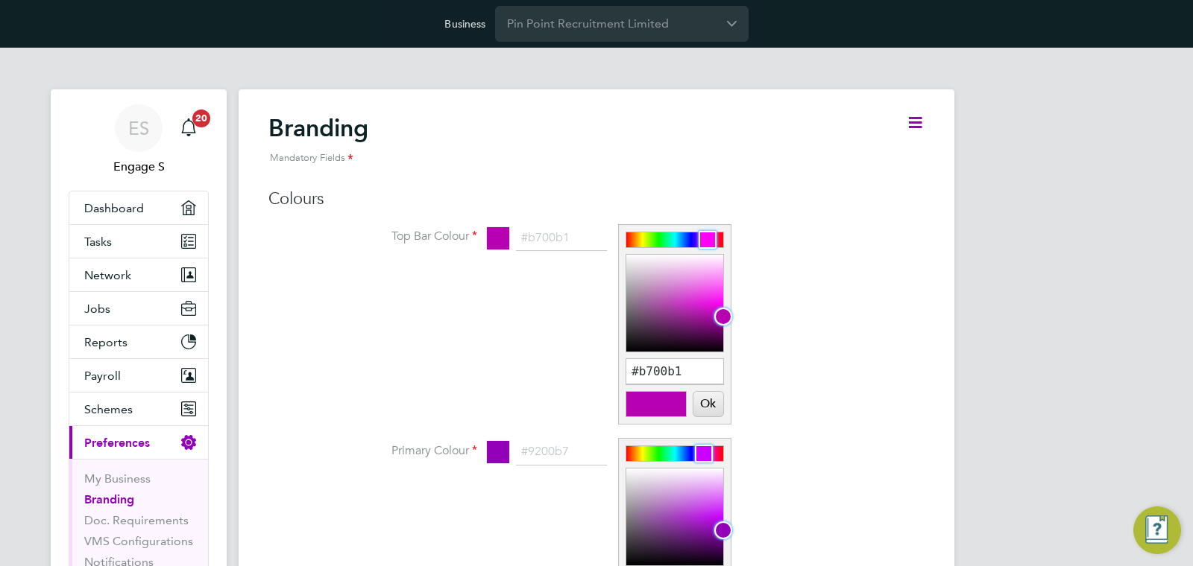
scroll to position [20, 185]
